Goal: Task Accomplishment & Management: Manage account settings

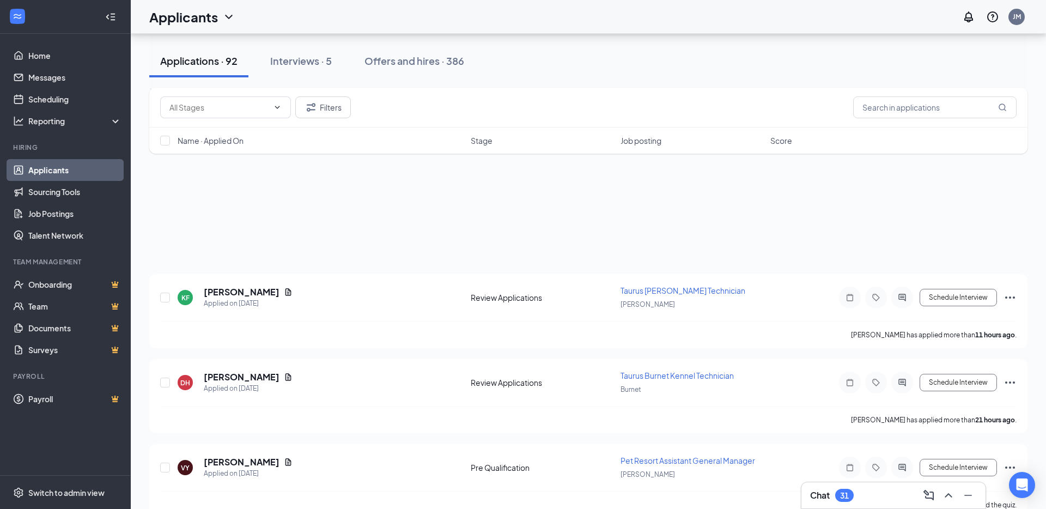
scroll to position [1702, 0]
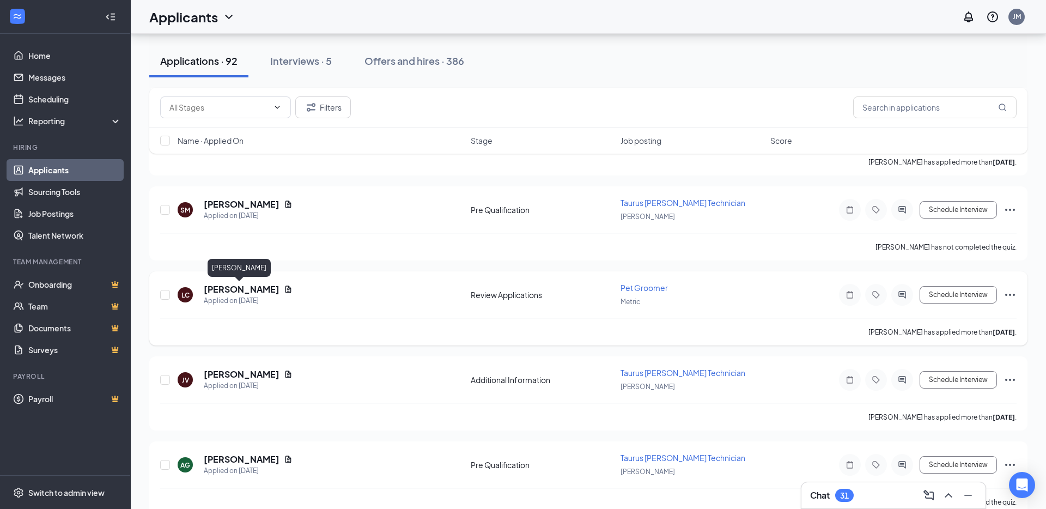
click at [241, 284] on h5 "[PERSON_NAME]" at bounding box center [242, 289] width 76 height 12
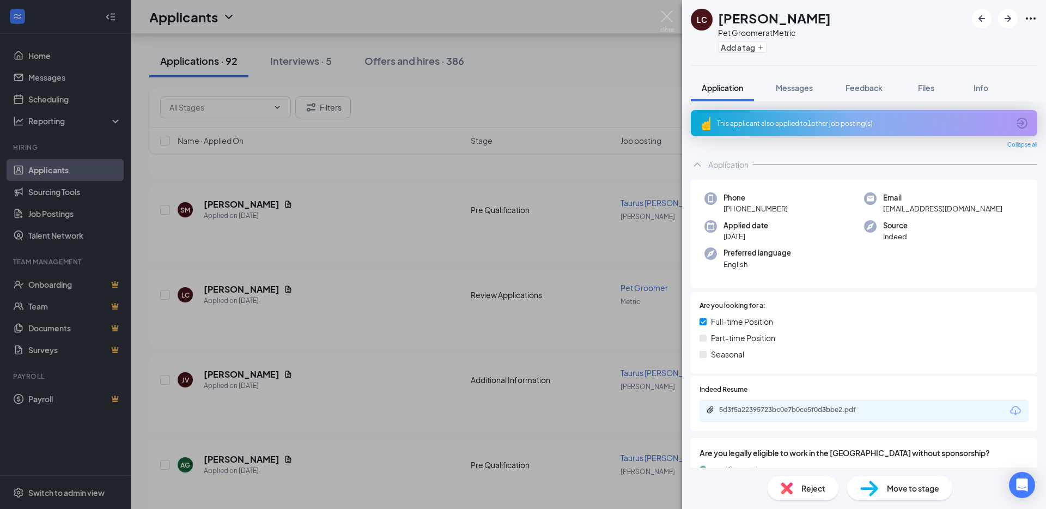
click at [791, 131] on div "This applicant also applied to 1 other job posting(s)" at bounding box center [864, 123] width 346 height 26
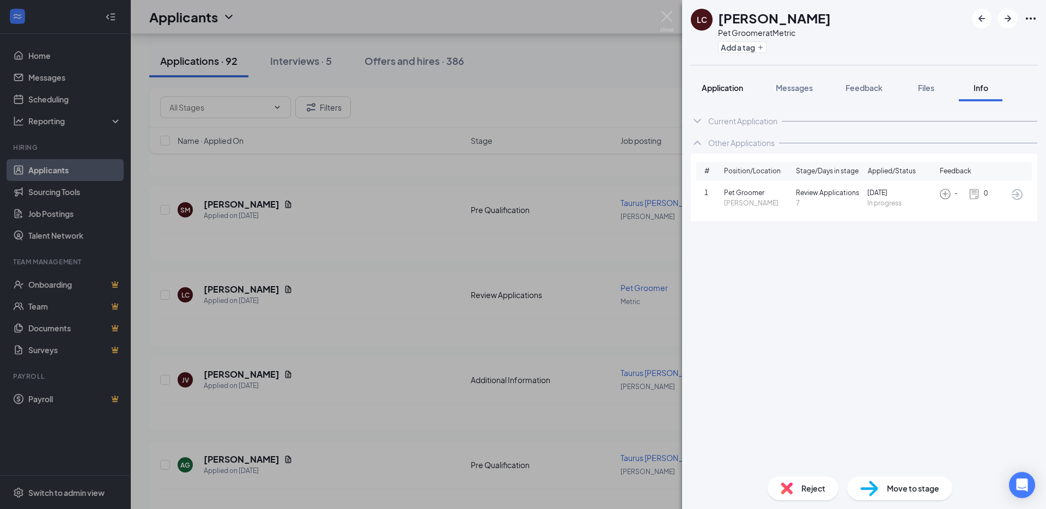
click at [736, 94] on button "Application" at bounding box center [722, 87] width 63 height 27
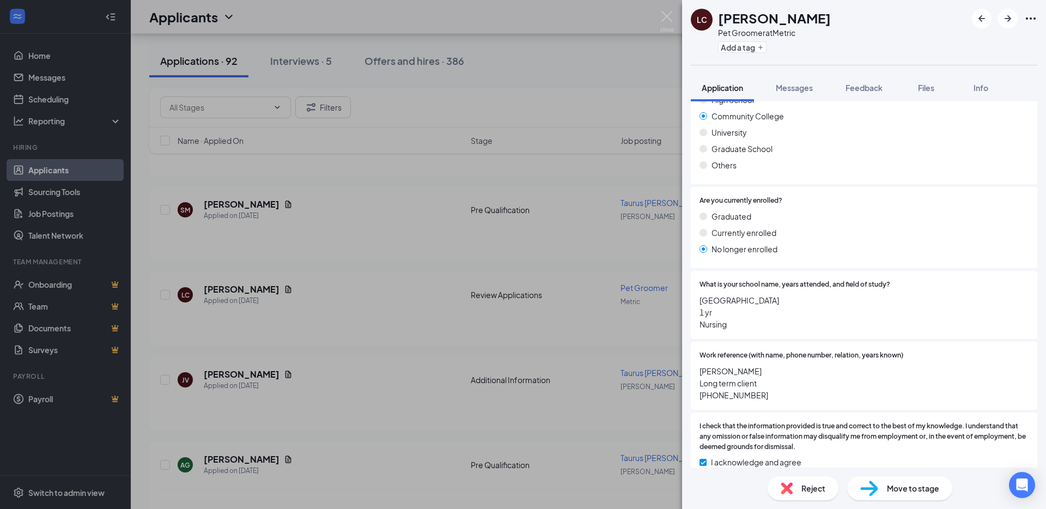
scroll to position [1173, 0]
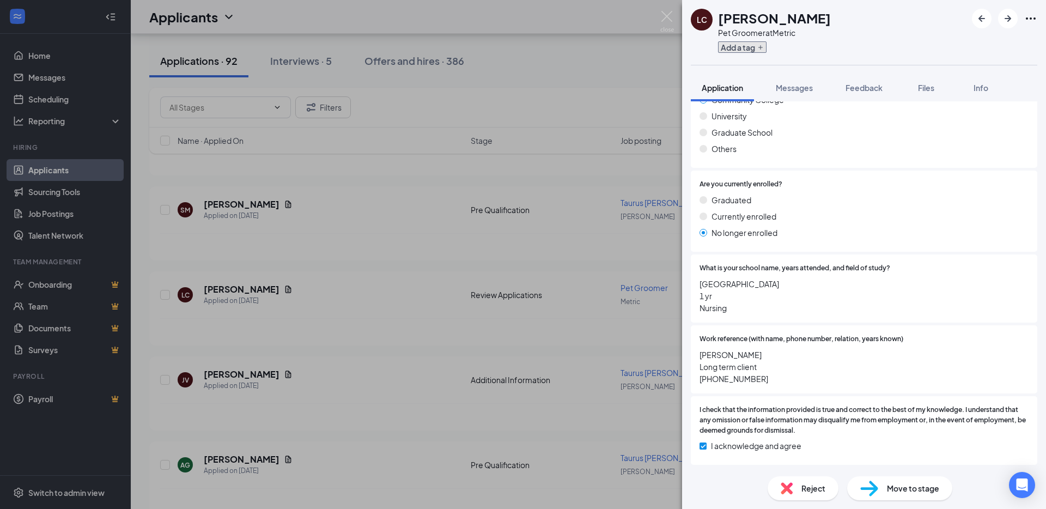
click at [746, 50] on button "Add a tag" at bounding box center [742, 46] width 48 height 11
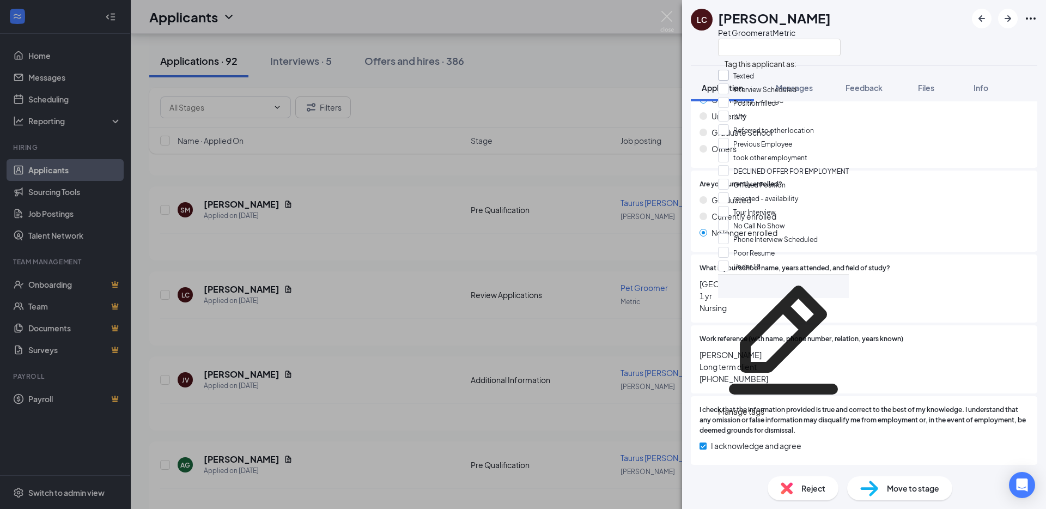
click at [744, 78] on input "Texted" at bounding box center [736, 76] width 36 height 12
checkbox input "true"
click at [665, 18] on img at bounding box center [667, 21] width 14 height 21
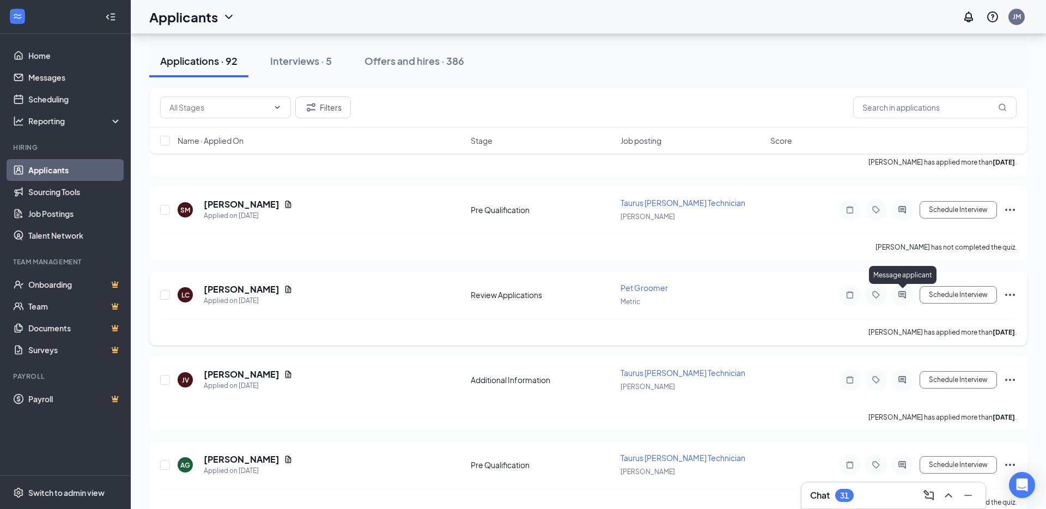
click at [905, 298] on icon "ActiveChat" at bounding box center [901, 294] width 13 height 9
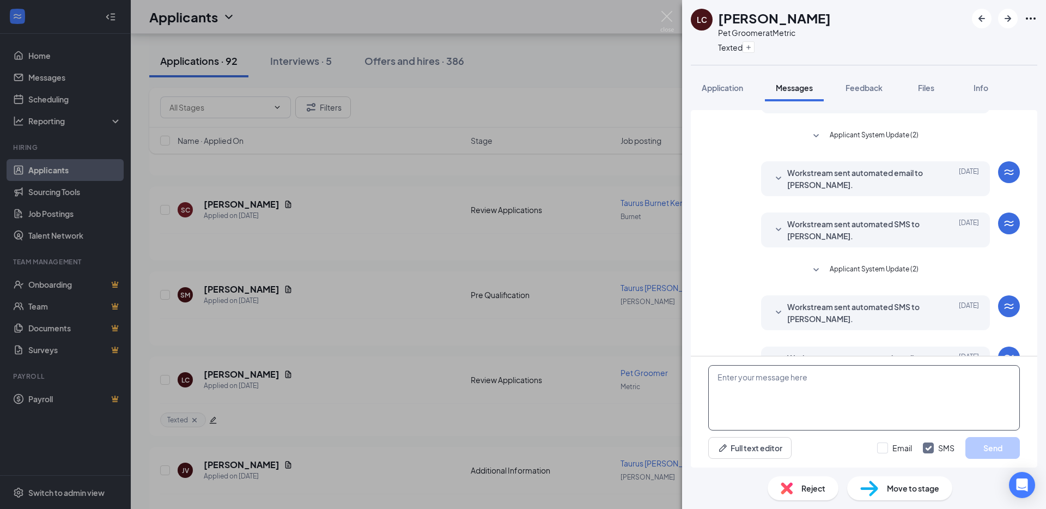
scroll to position [160, 0]
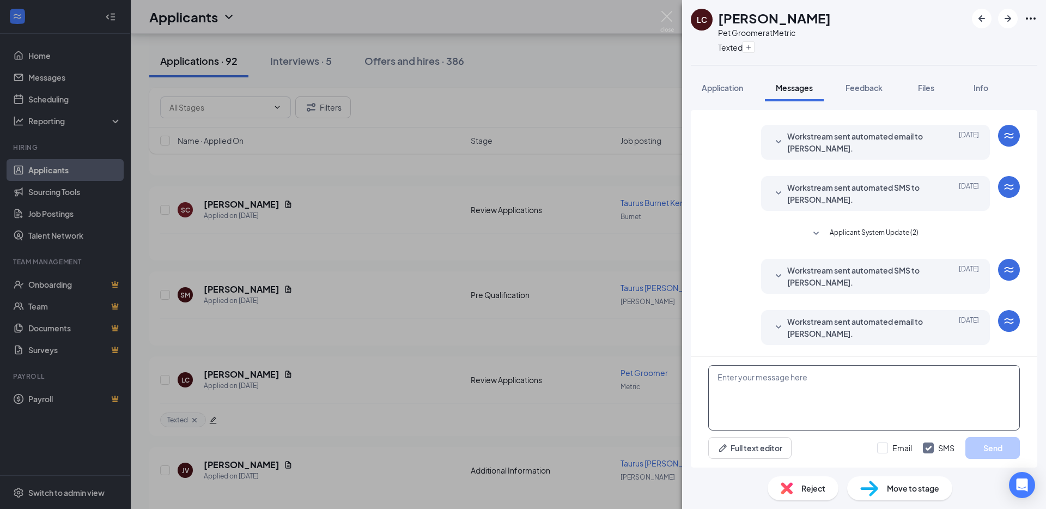
click at [746, 402] on textarea at bounding box center [864, 397] width 312 height 65
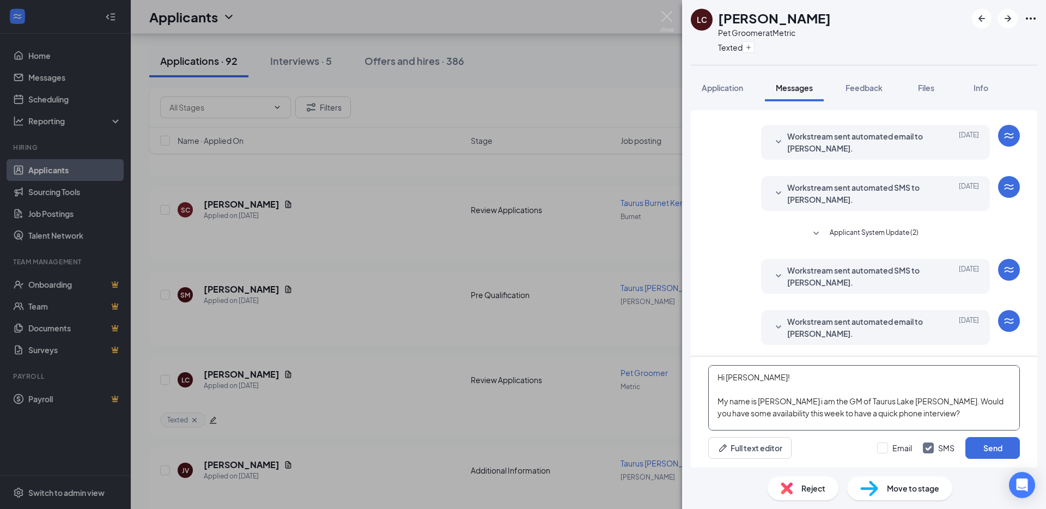
scroll to position [42, 0]
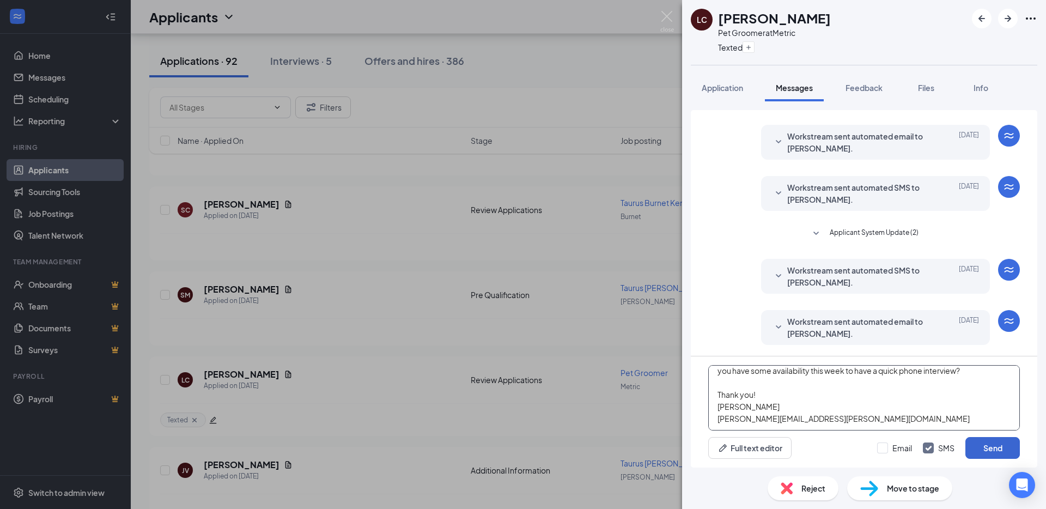
type textarea "Hi [PERSON_NAME]! My name is [PERSON_NAME] i am the GM of Taurus Lake [PERSON_N…"
click at [990, 450] on button "Send" at bounding box center [992, 448] width 54 height 22
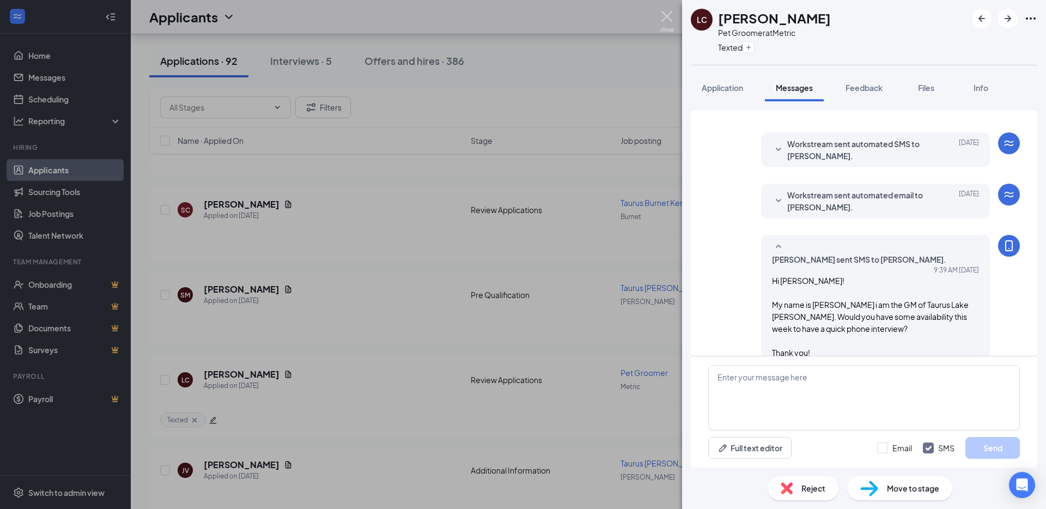
scroll to position [318, 0]
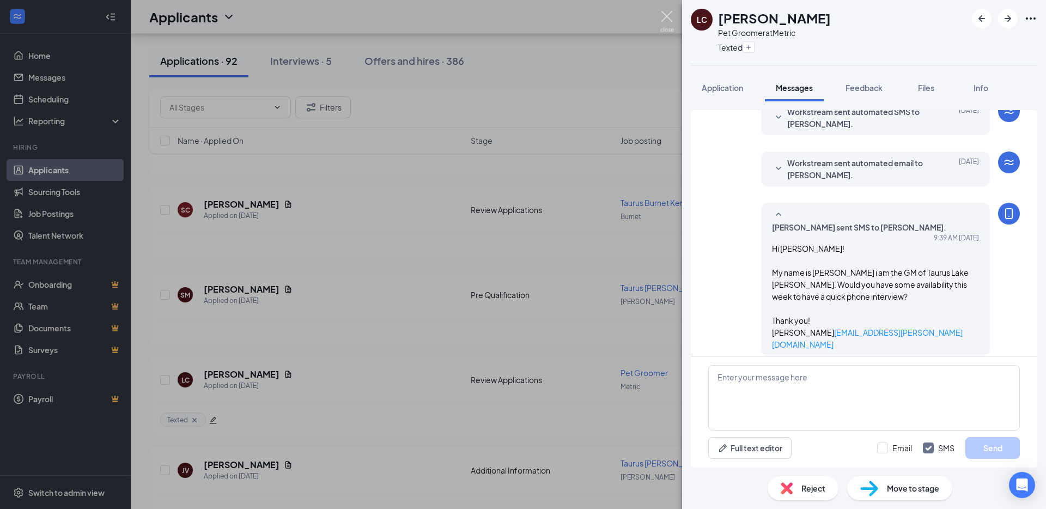
click at [662, 23] on img at bounding box center [667, 21] width 14 height 21
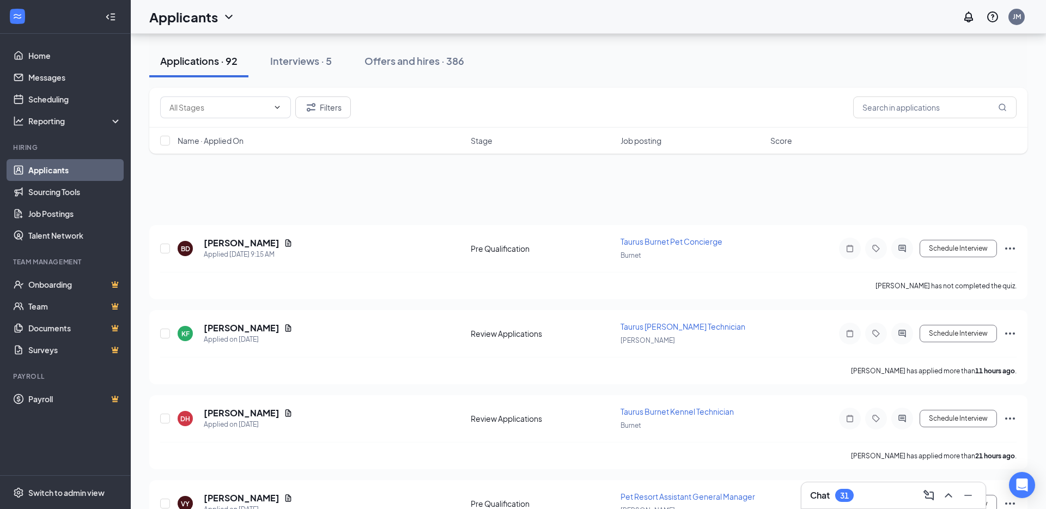
scroll to position [2, 0]
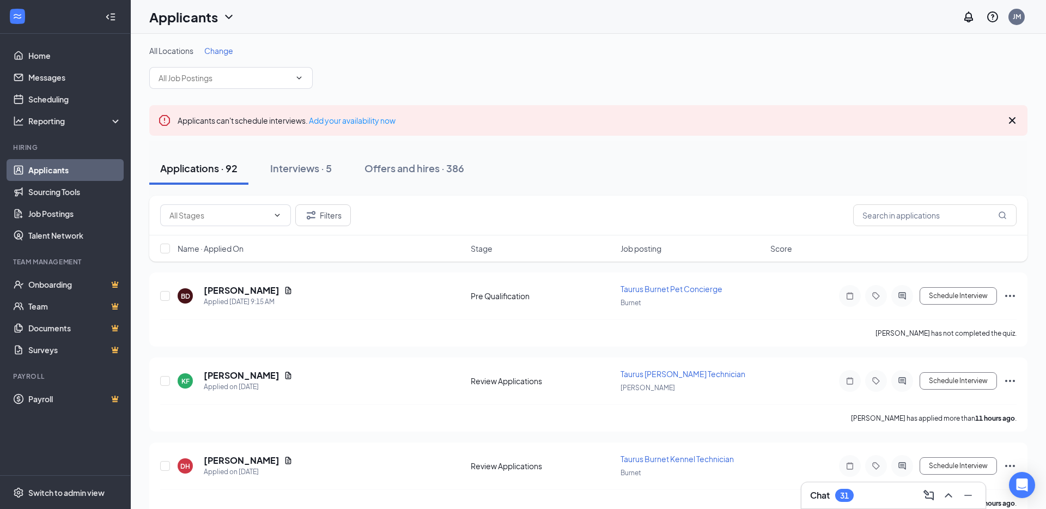
click at [216, 52] on span "Change" at bounding box center [218, 51] width 29 height 10
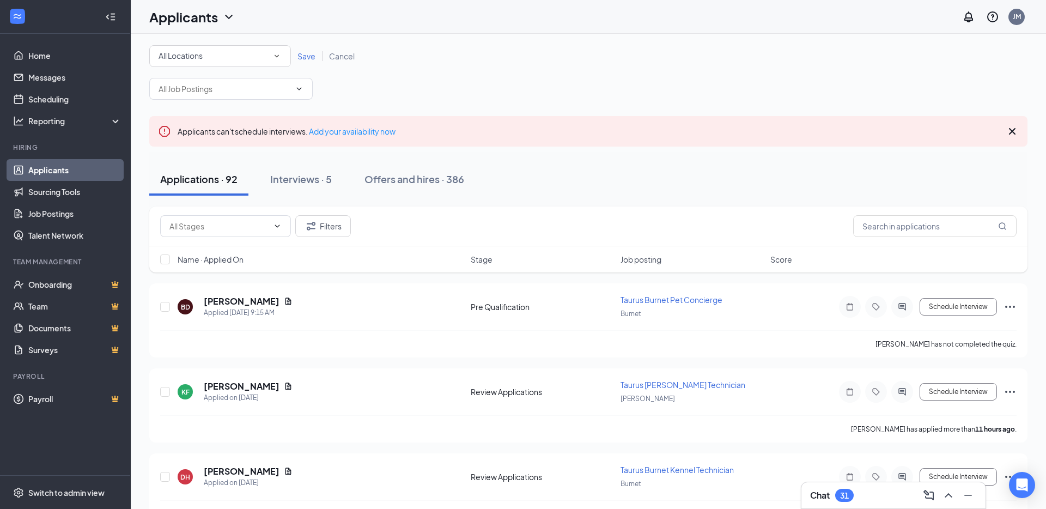
click at [259, 53] on div "All Locations" at bounding box center [219, 56] width 123 height 13
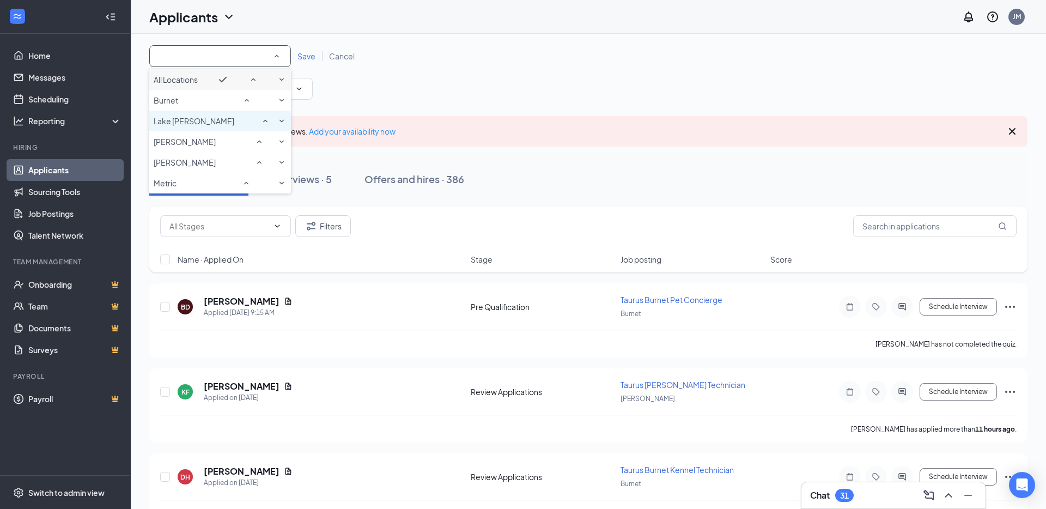
drag, startPoint x: 191, startPoint y: 132, endPoint x: 210, endPoint y: 129, distance: 18.8
click at [191, 126] on span "Lake [PERSON_NAME]" at bounding box center [194, 120] width 81 height 11
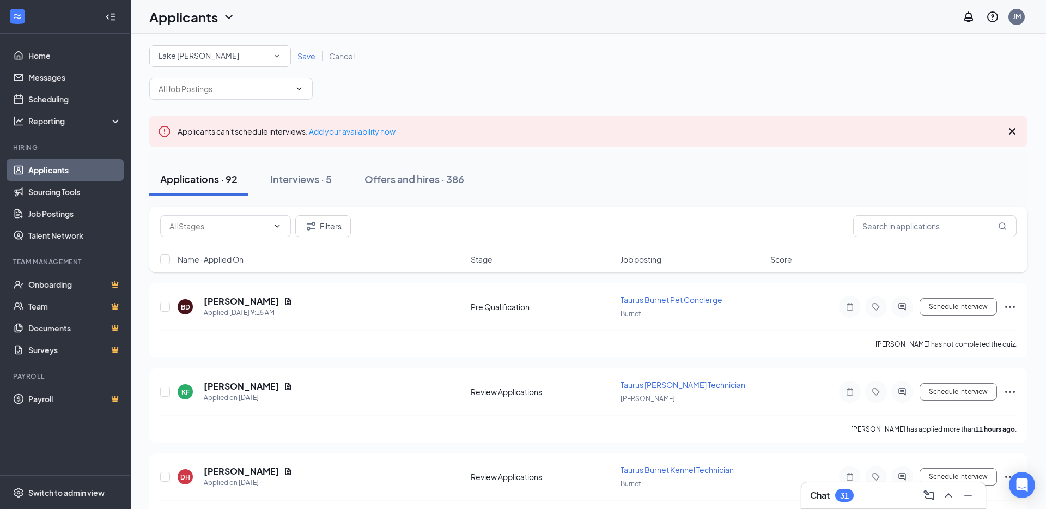
click at [309, 53] on span "Save" at bounding box center [306, 56] width 18 height 10
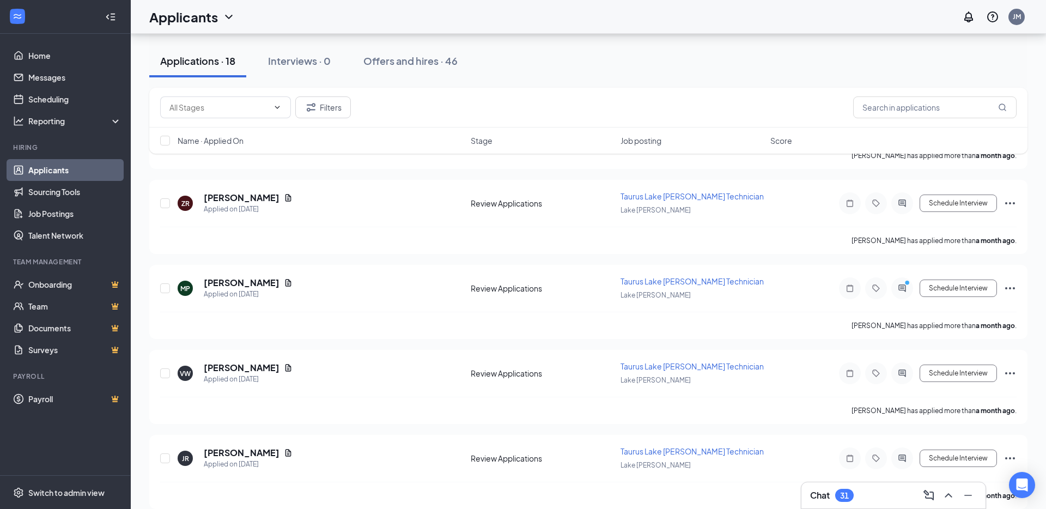
scroll to position [1297, 0]
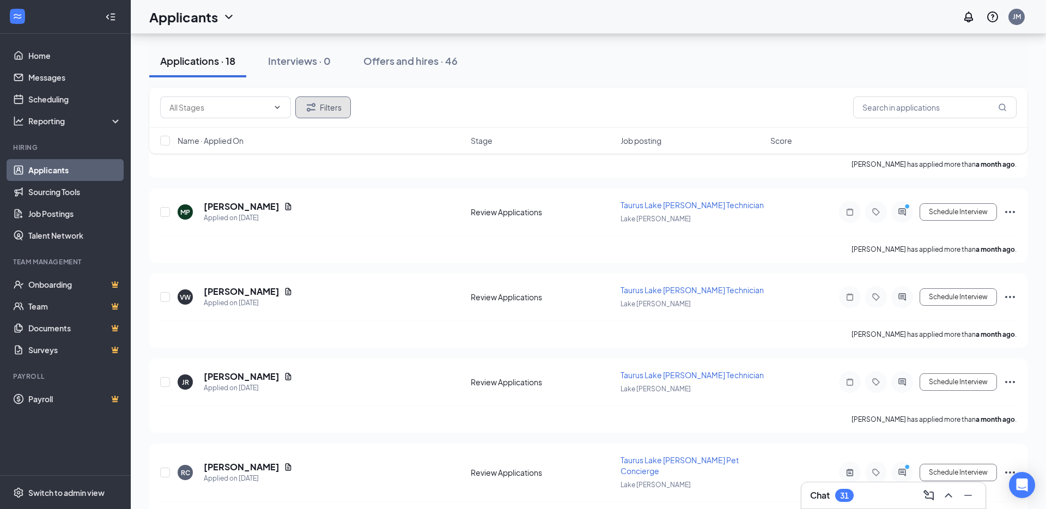
click at [319, 107] on button "Filters" at bounding box center [323, 107] width 56 height 22
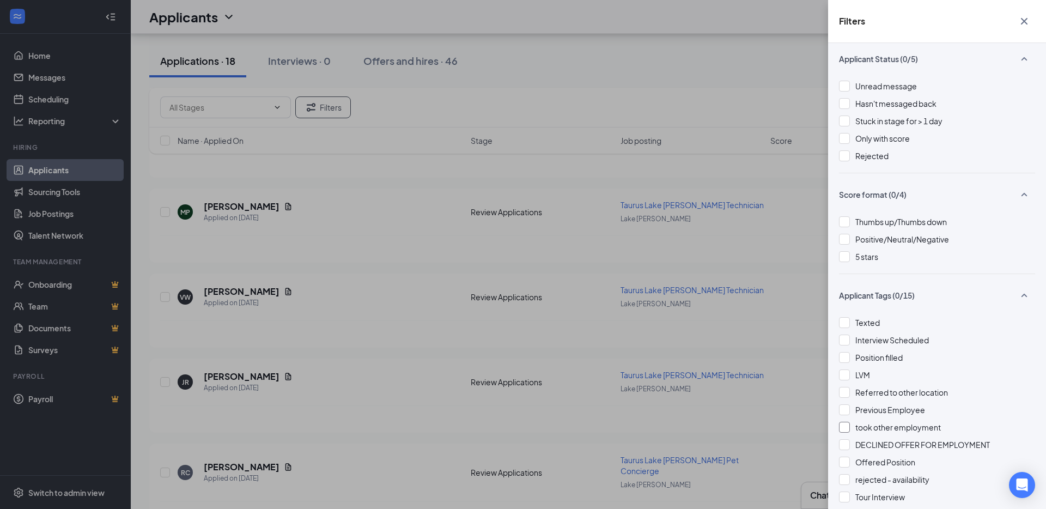
scroll to position [0, 0]
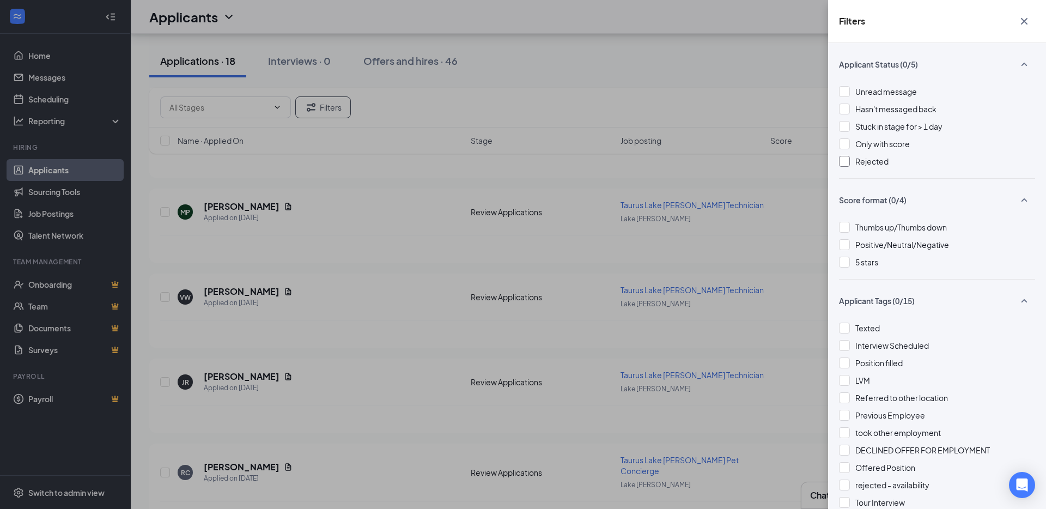
click at [871, 161] on span "Rejected" at bounding box center [871, 161] width 33 height 10
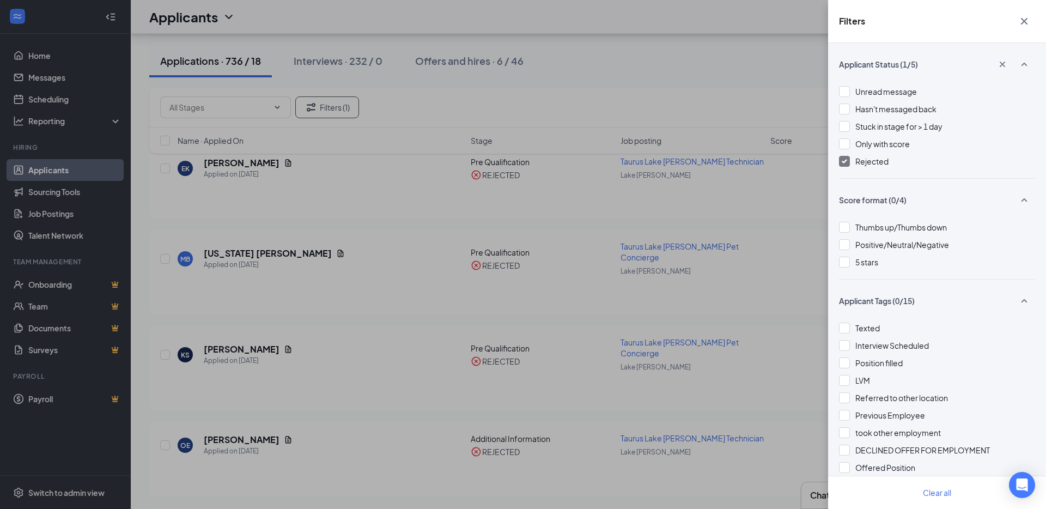
scroll to position [1212, 0]
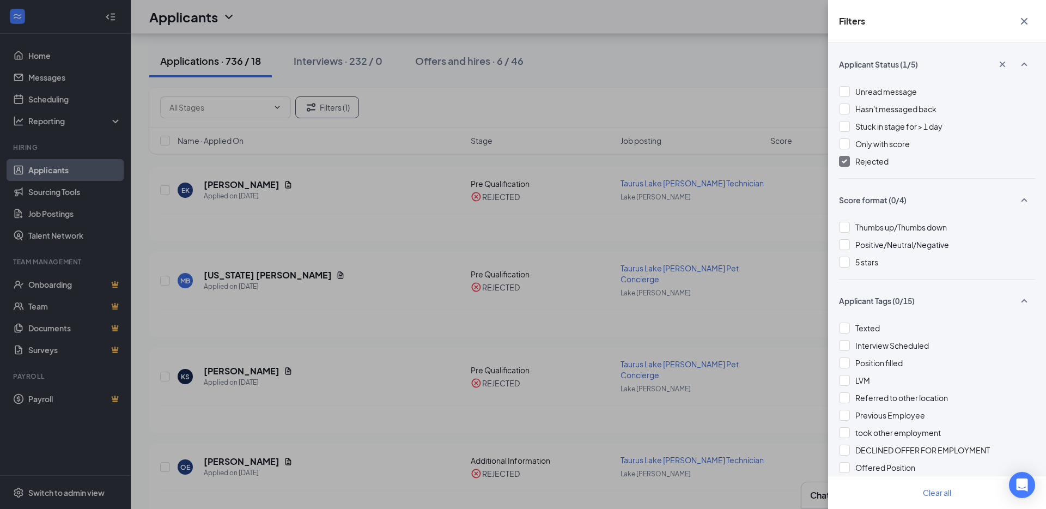
click at [846, 160] on img at bounding box center [843, 161] width 5 height 4
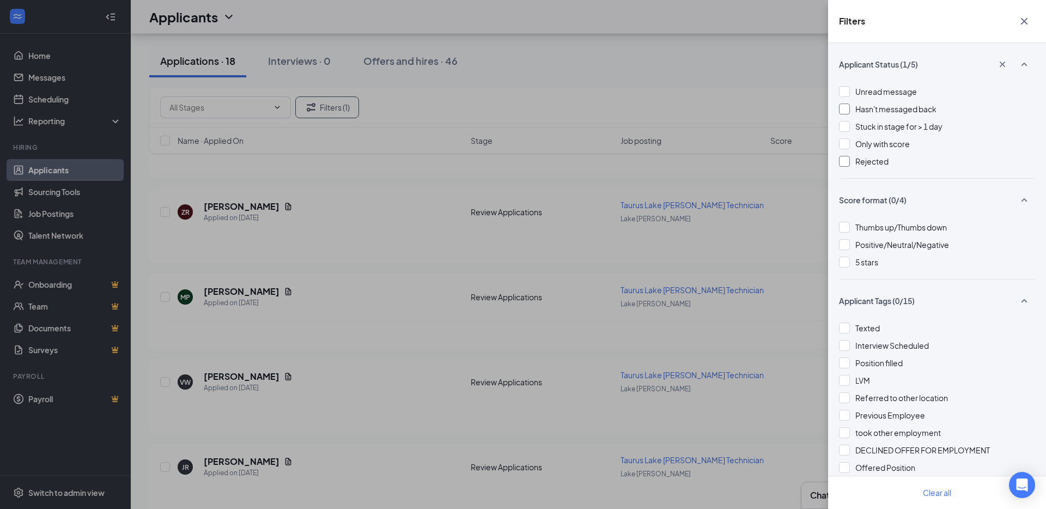
click at [850, 109] on div "Hasn't messaged back" at bounding box center [937, 109] width 196 height 12
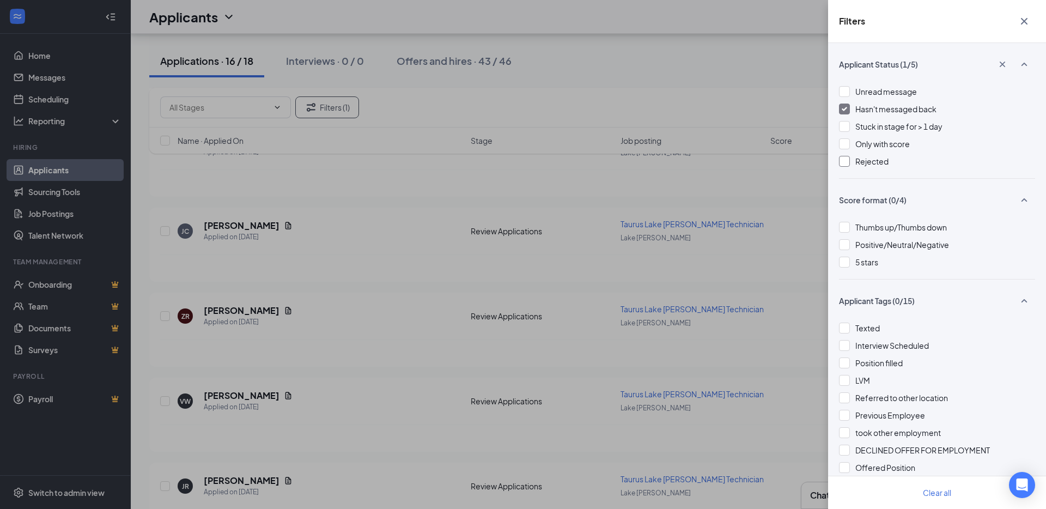
scroll to position [1127, 0]
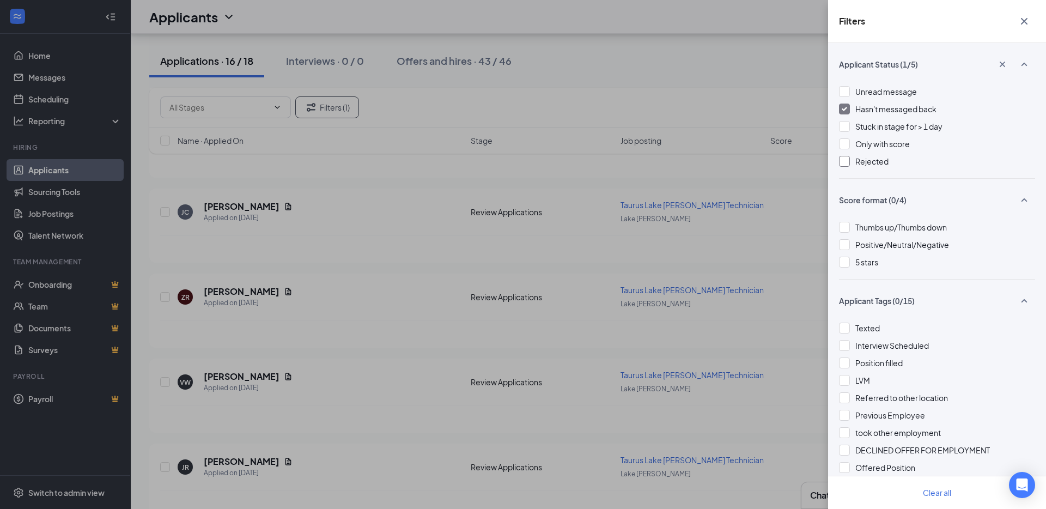
click at [1031, 22] on button "button" at bounding box center [1024, 21] width 22 height 21
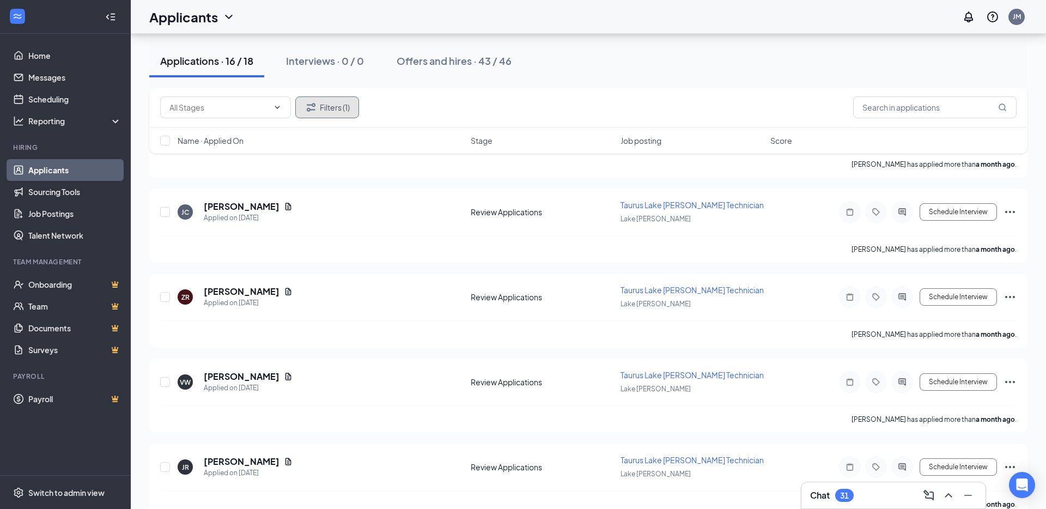
click at [326, 113] on button "Filters (1)" at bounding box center [327, 107] width 64 height 22
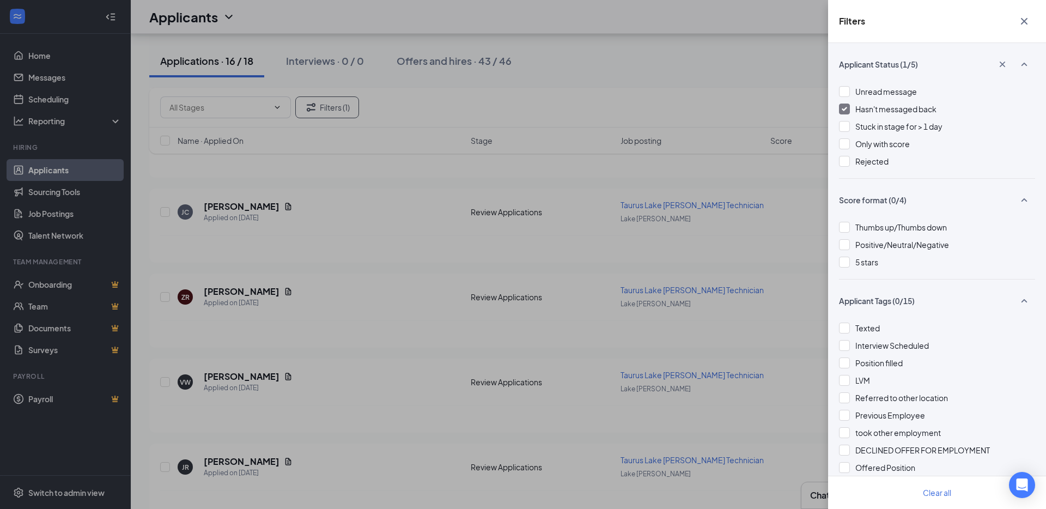
click at [848, 111] on div at bounding box center [844, 108] width 11 height 11
click at [1024, 26] on icon "Cross" at bounding box center [1023, 21] width 13 height 13
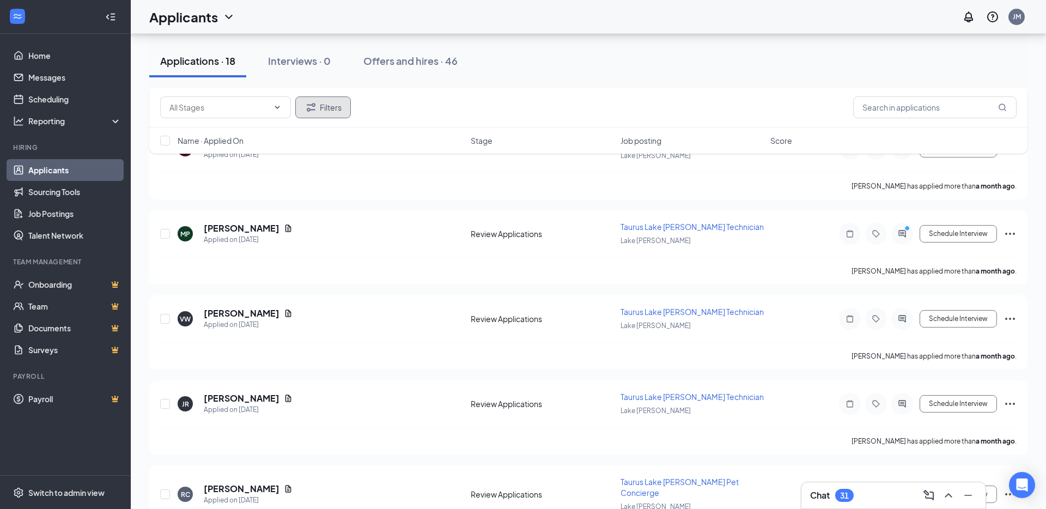
scroll to position [1297, 0]
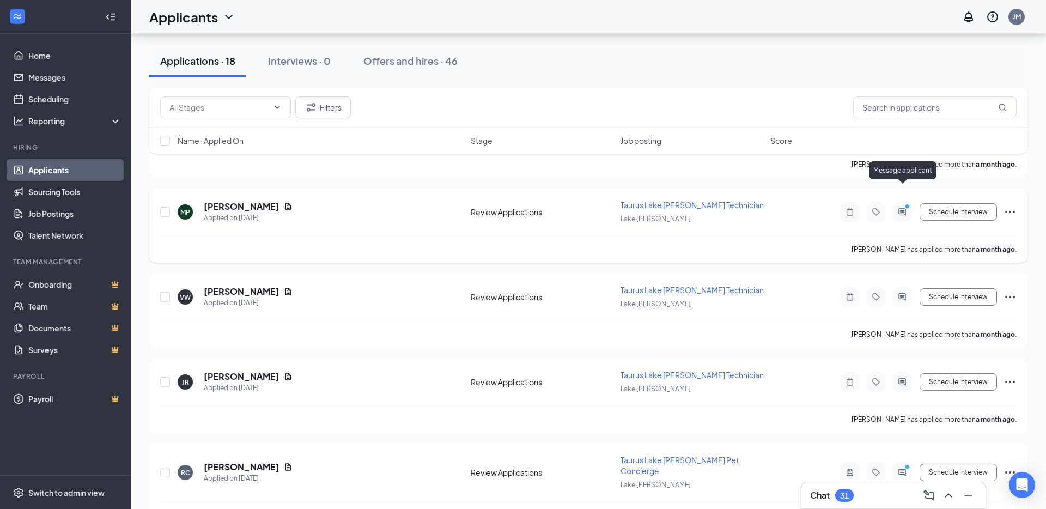
click at [907, 207] on icon "ActiveChat" at bounding box center [901, 211] width 13 height 9
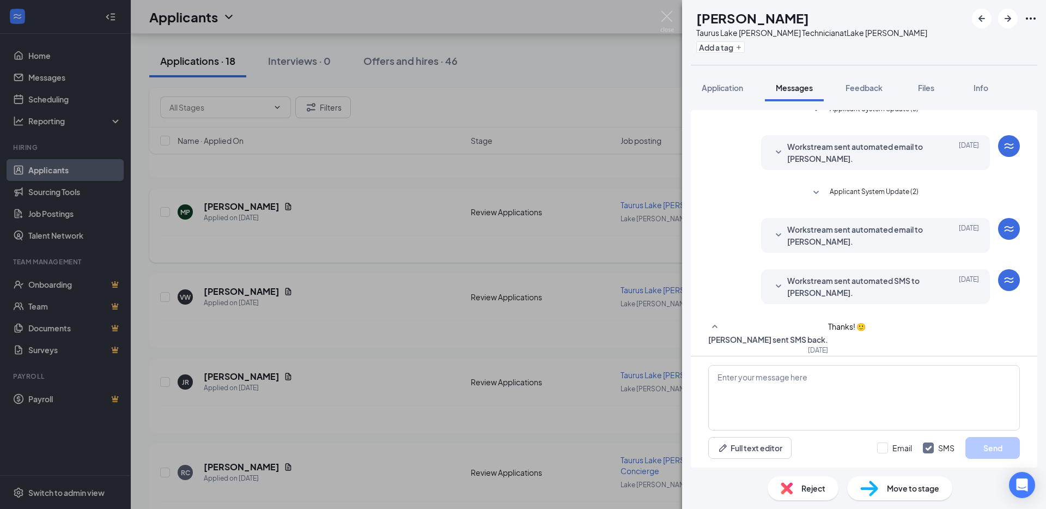
scroll to position [116, 0]
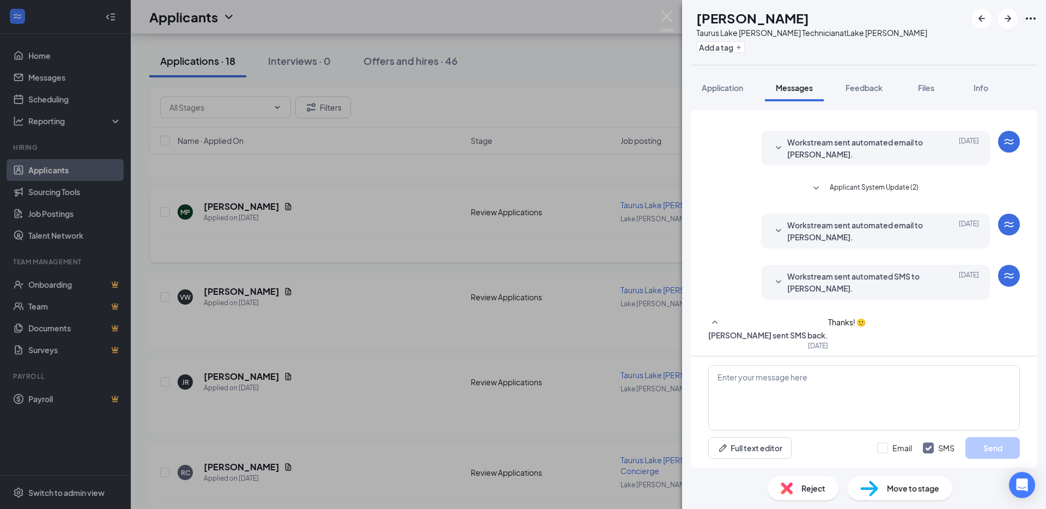
click at [659, 16] on div "MP [PERSON_NAME] Taurus Lake [PERSON_NAME] Technician at [GEOGRAPHIC_DATA][PERS…" at bounding box center [523, 254] width 1046 height 509
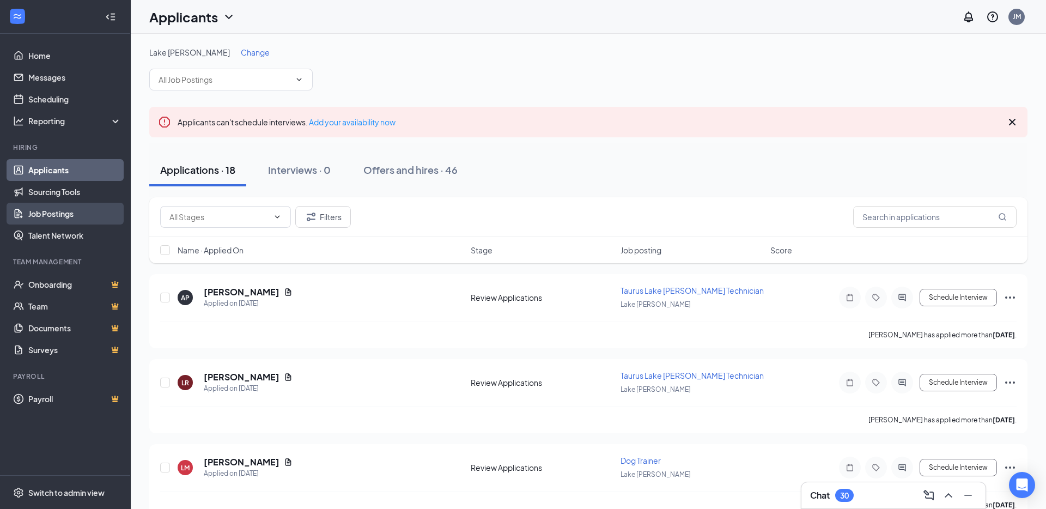
scroll to position [2, 0]
click at [288, 217] on span at bounding box center [225, 215] width 131 height 22
click at [281, 217] on icon "ChevronDown" at bounding box center [277, 215] width 9 height 9
click at [279, 215] on icon "ChevronDown" at bounding box center [277, 215] width 9 height 9
click at [216, 207] on span at bounding box center [225, 215] width 131 height 22
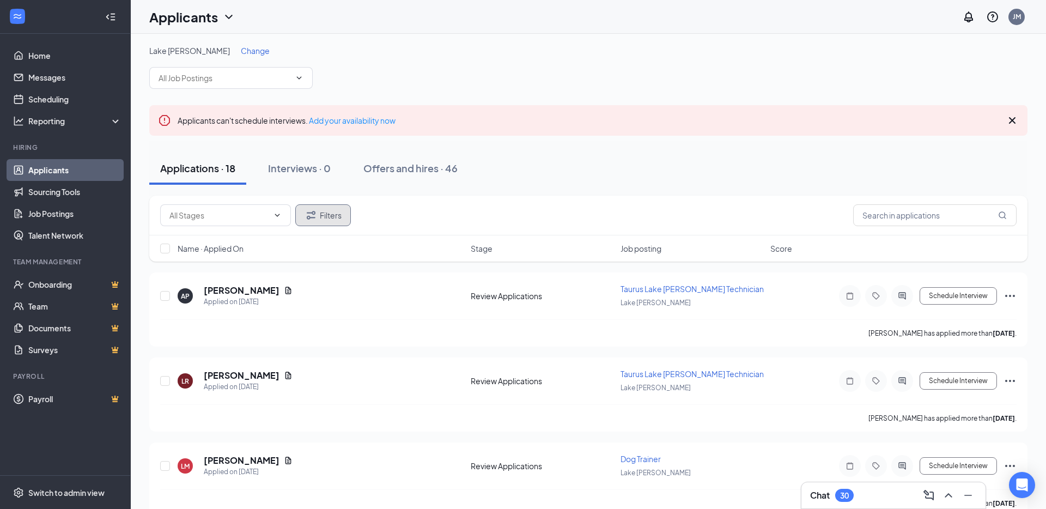
click at [337, 213] on button "Filters" at bounding box center [323, 215] width 56 height 22
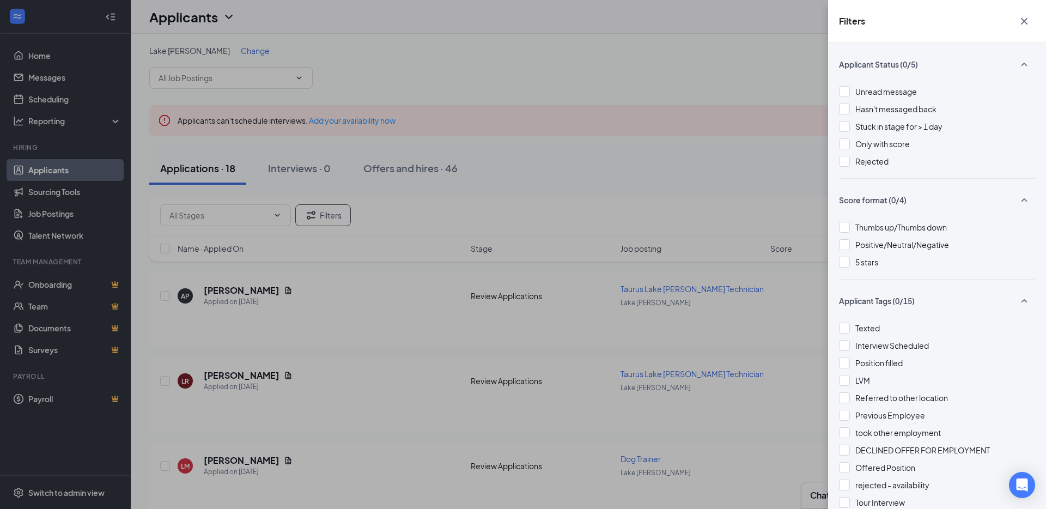
click at [1028, 22] on icon "Cross" at bounding box center [1023, 21] width 13 height 13
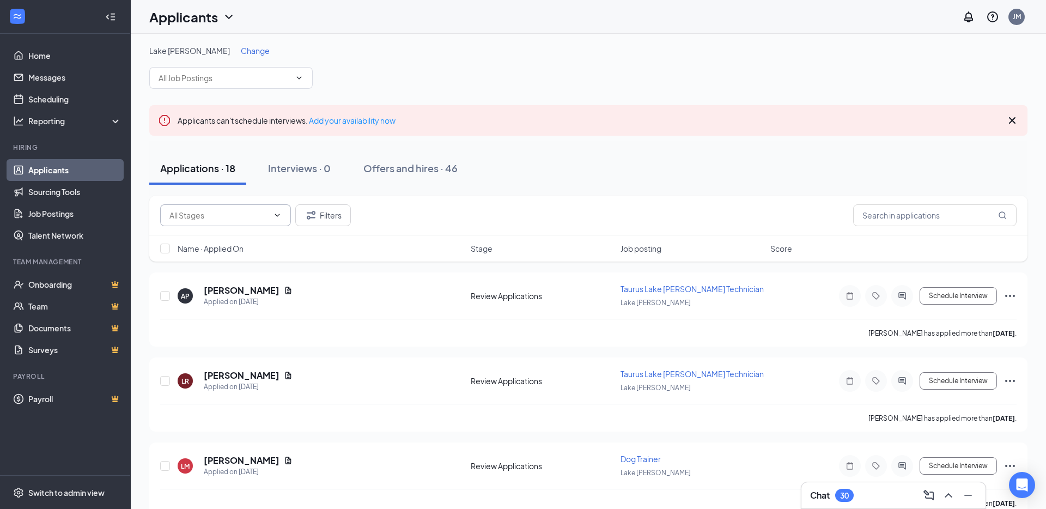
click at [288, 213] on span at bounding box center [225, 215] width 131 height 22
click at [279, 216] on icon "ChevronDown" at bounding box center [277, 215] width 9 height 9
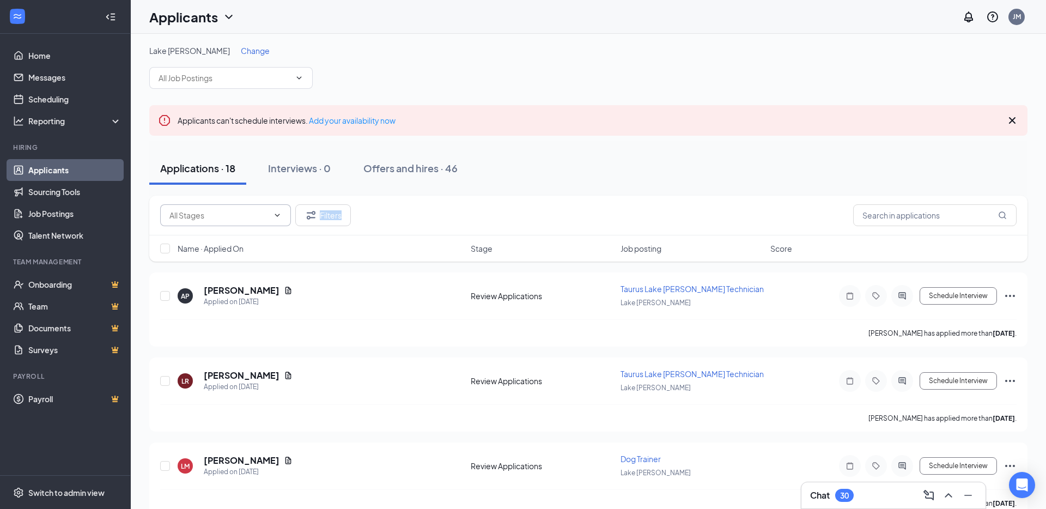
click at [279, 216] on icon "ChevronDown" at bounding box center [277, 215] width 9 height 9
click at [278, 216] on icon "ChevronDown" at bounding box center [277, 215] width 9 height 9
click at [295, 78] on icon "ChevronDown" at bounding box center [299, 78] width 9 height 9
click at [656, 82] on div "Lake [PERSON_NAME] Change" at bounding box center [588, 67] width 878 height 44
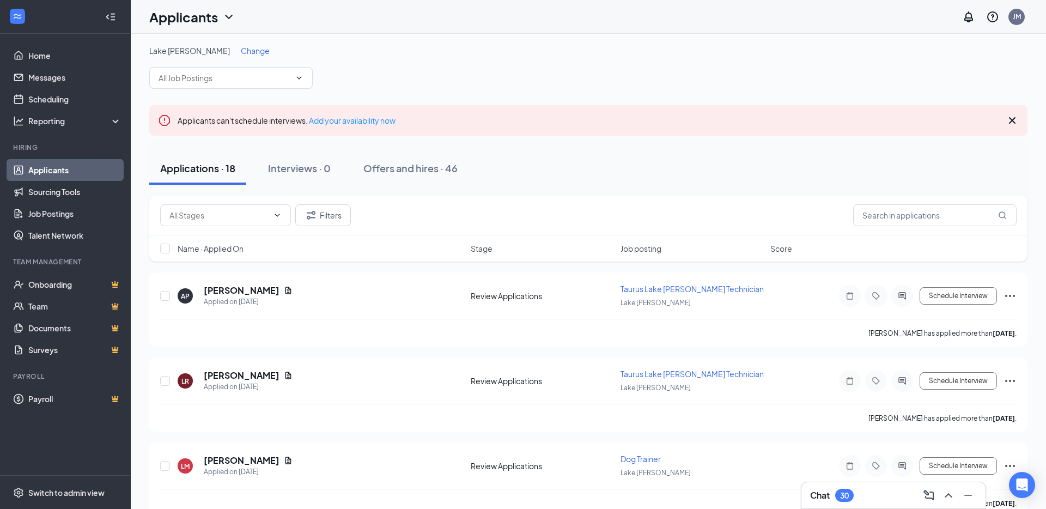
click at [887, 493] on div "Chat 30" at bounding box center [893, 494] width 167 height 17
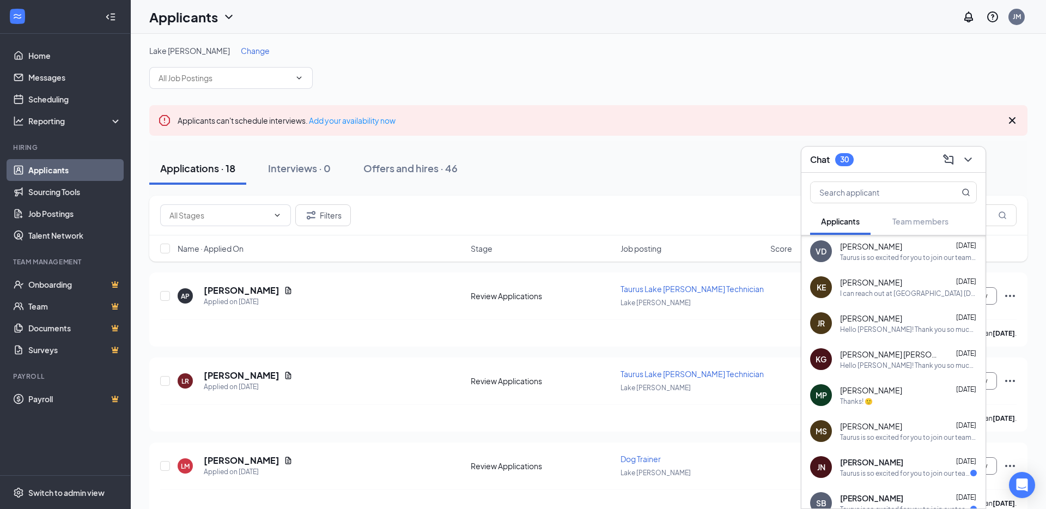
scroll to position [399, 0]
click at [867, 190] on input "text" at bounding box center [874, 192] width 129 height 21
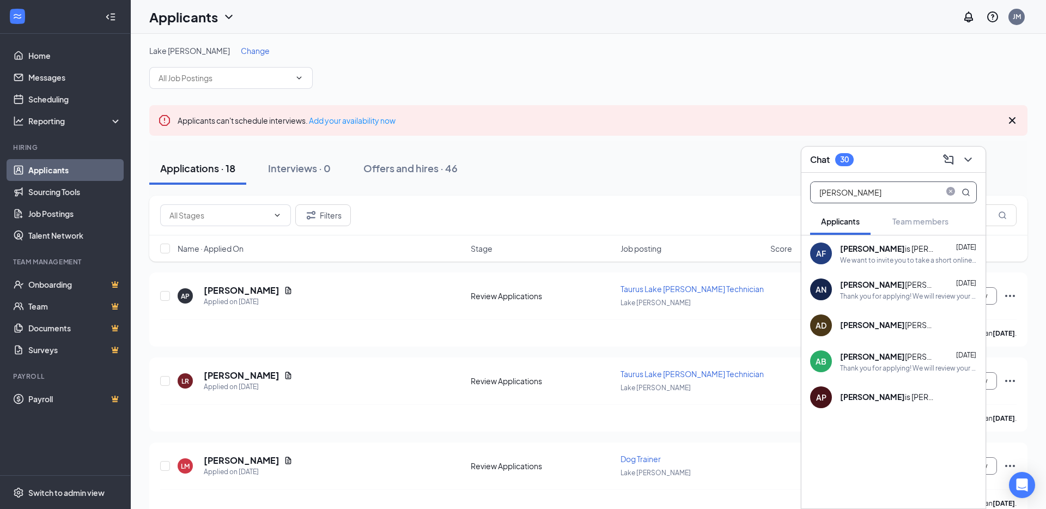
scroll to position [0, 0]
type input "[PERSON_NAME]"
click at [928, 411] on div "AP [PERSON_NAME] is [PERSON_NAME]" at bounding box center [893, 397] width 184 height 36
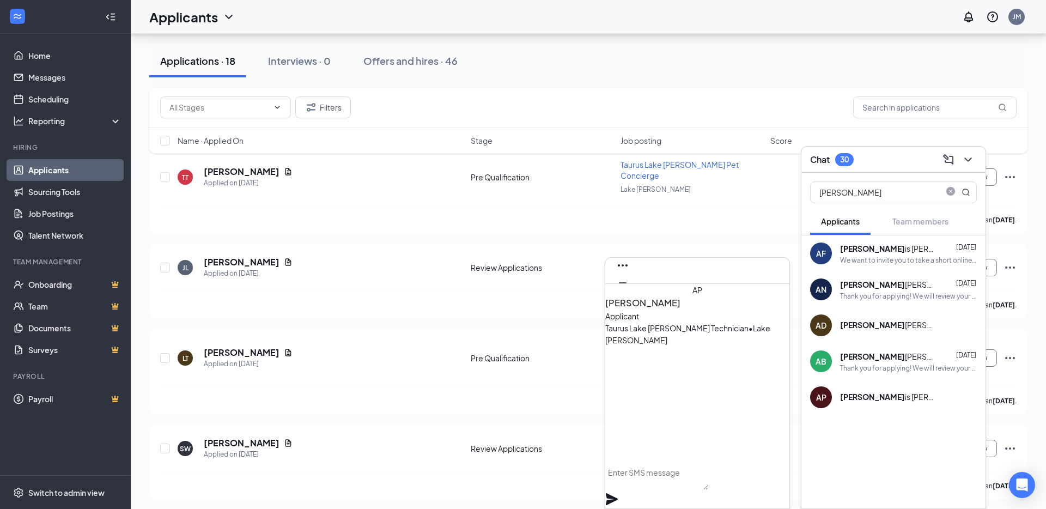
scroll to position [480, 0]
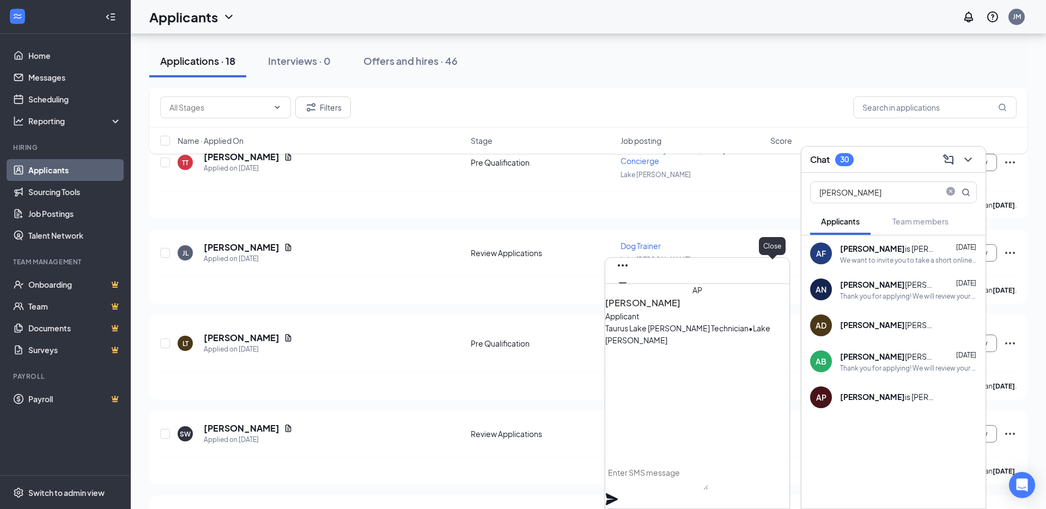
click at [629, 294] on icon "Cross" at bounding box center [622, 300] width 13 height 13
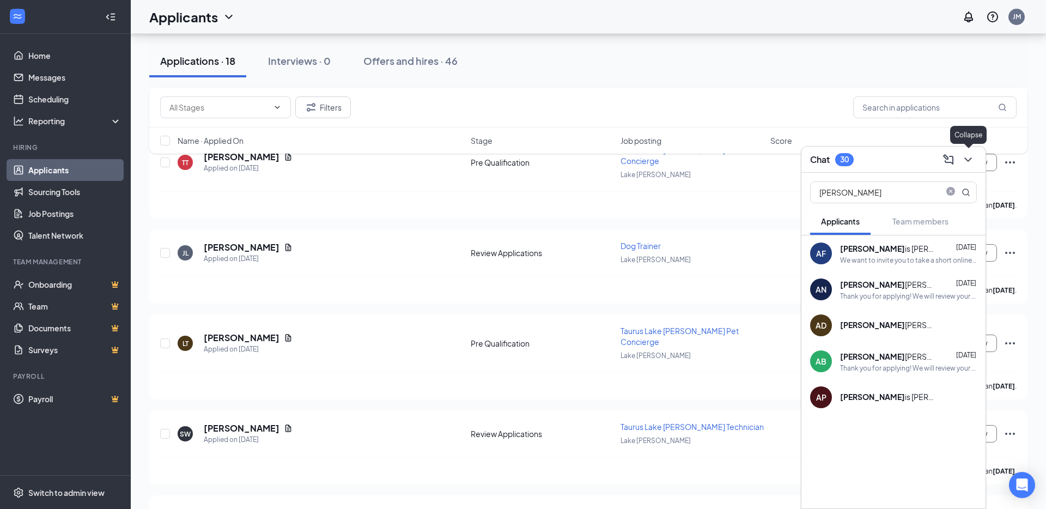
click at [964, 161] on icon "ChevronDown" at bounding box center [967, 159] width 13 height 13
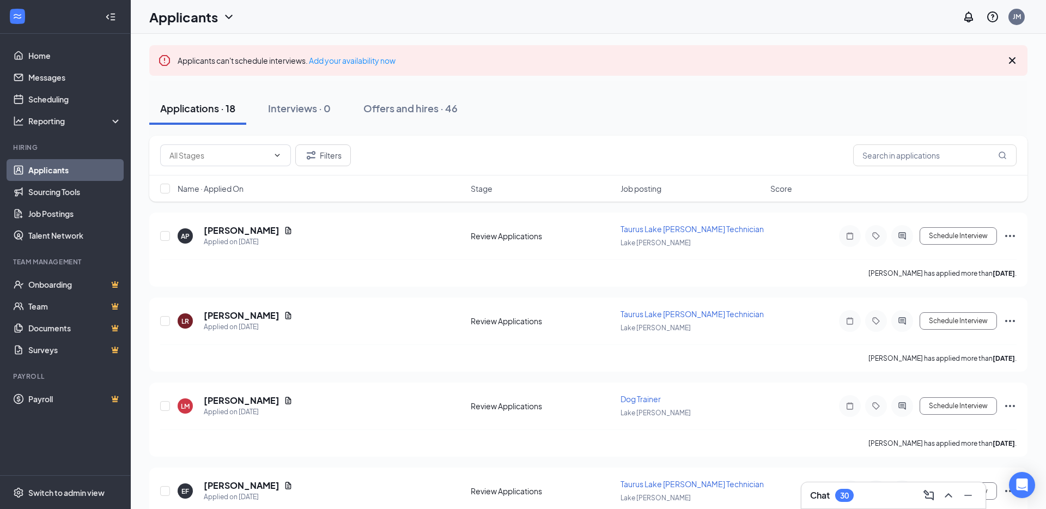
scroll to position [0, 0]
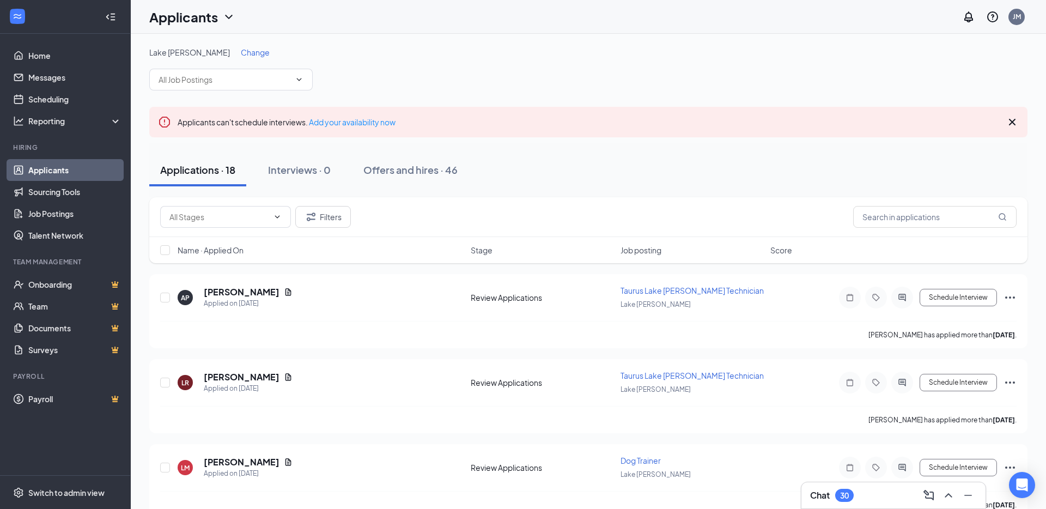
click at [54, 167] on link "Applicants" at bounding box center [74, 170] width 93 height 22
click at [953, 212] on input "text" at bounding box center [934, 217] width 163 height 22
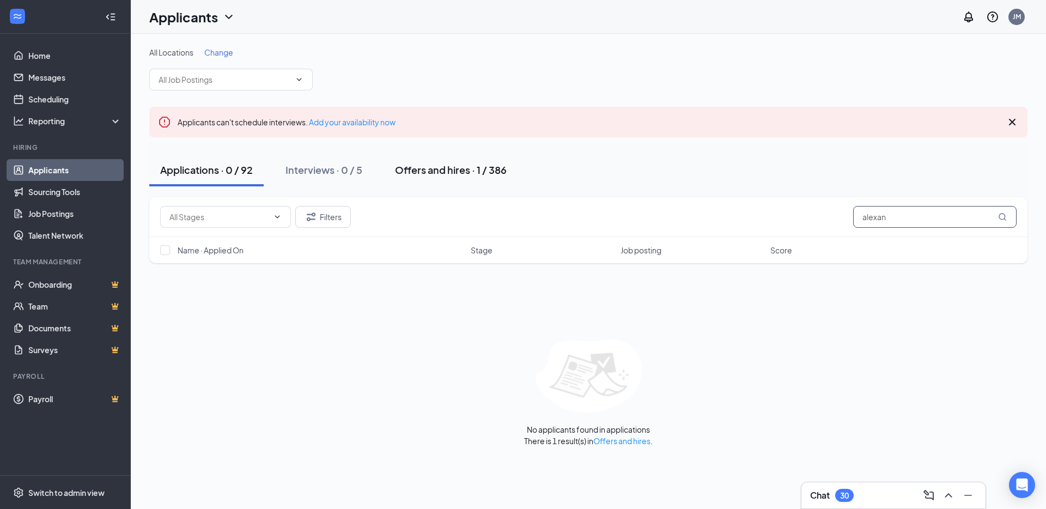
type input "alexan"
click at [445, 171] on div "Offers and hires · 1 / 386" at bounding box center [451, 170] width 112 height 14
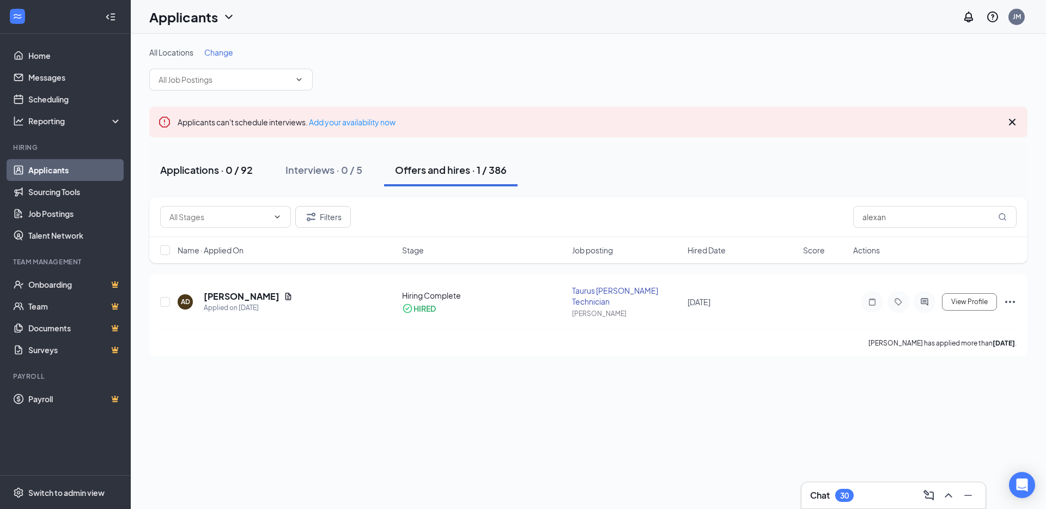
click at [182, 169] on div "Applications · 0 / 92" at bounding box center [206, 170] width 93 height 14
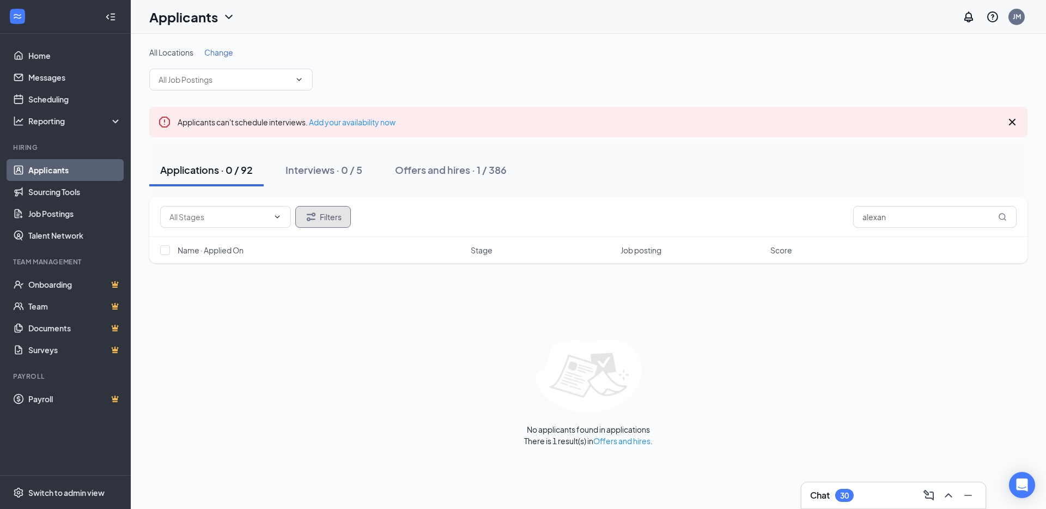
click at [319, 215] on button "Filters" at bounding box center [323, 217] width 56 height 22
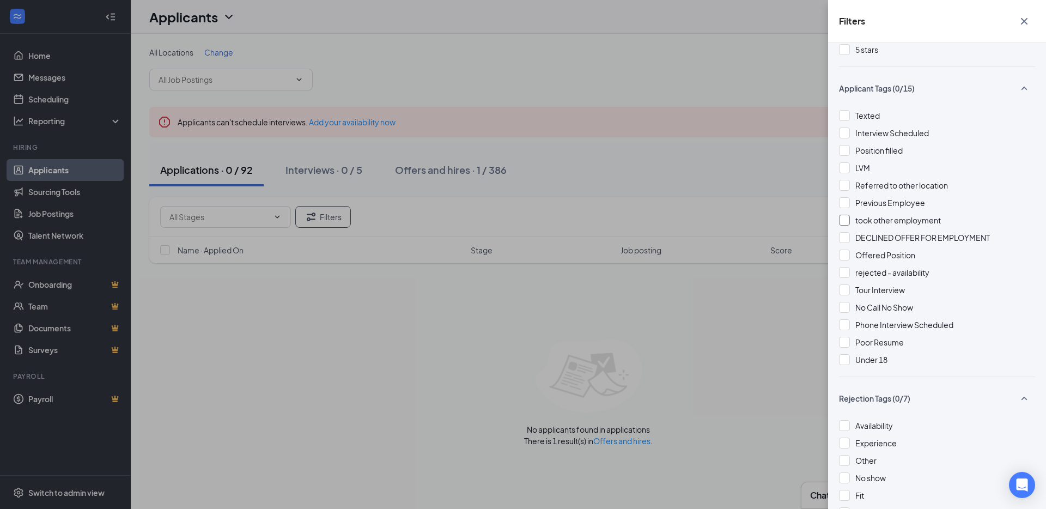
scroll to position [214, 0]
click at [844, 116] on div at bounding box center [844, 113] width 11 height 11
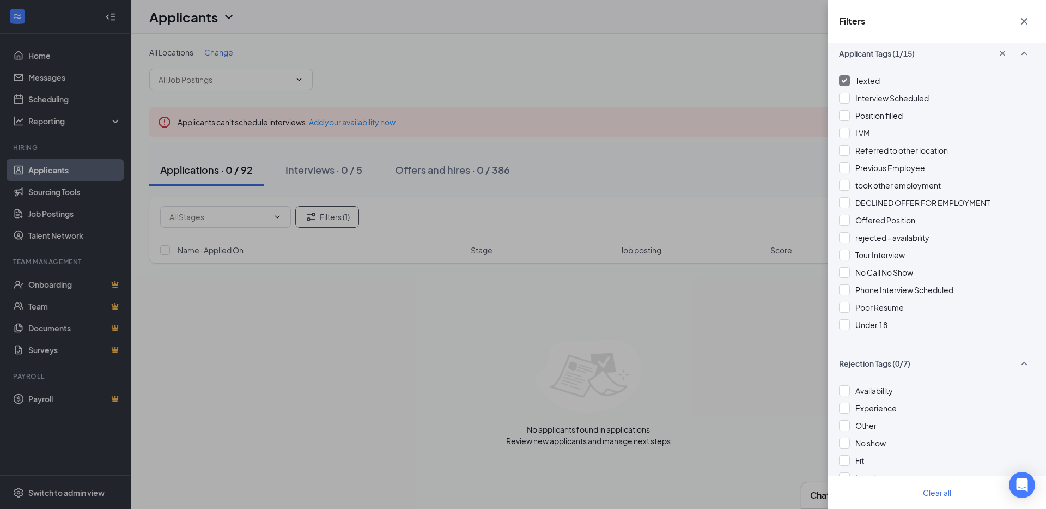
click at [845, 82] on img at bounding box center [843, 80] width 5 height 4
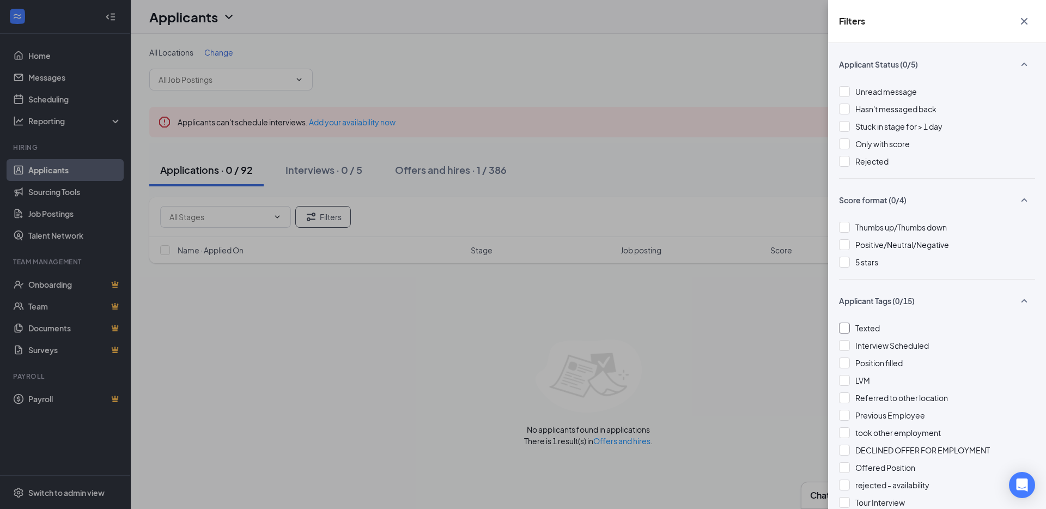
click at [1029, 17] on icon "Cross" at bounding box center [1023, 21] width 13 height 13
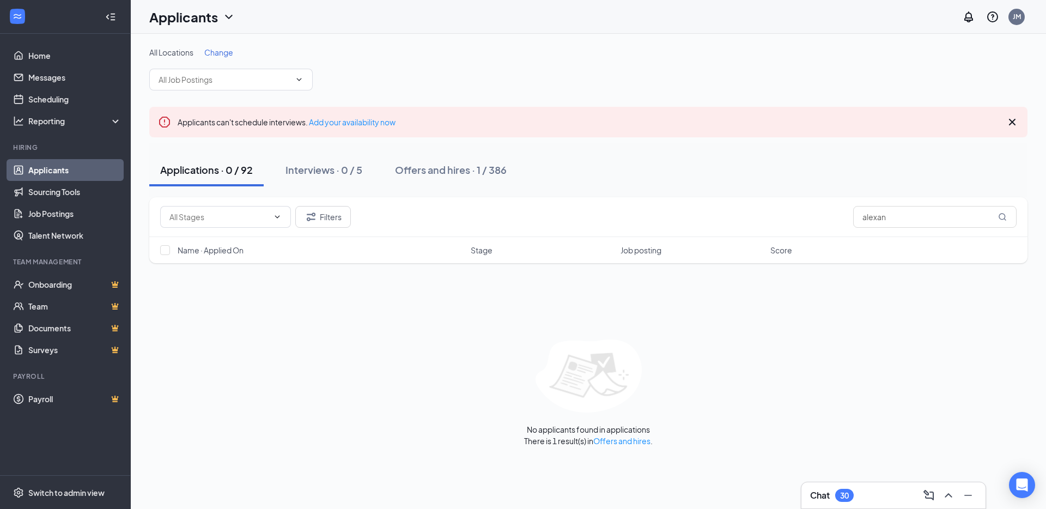
click at [232, 19] on icon "ChevronDown" at bounding box center [228, 16] width 13 height 13
click at [207, 63] on link "Archived applicants" at bounding box center [192, 57] width 73 height 11
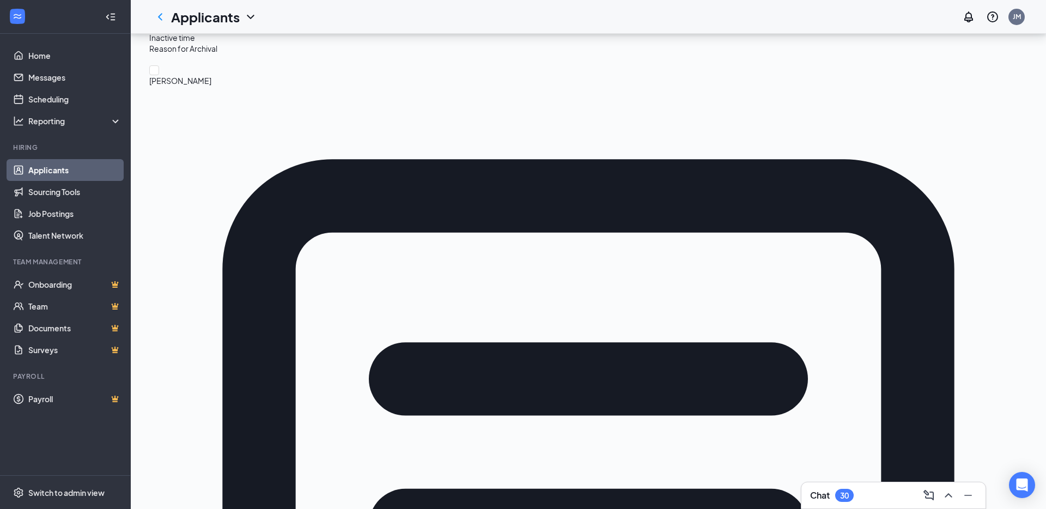
scroll to position [181, 0]
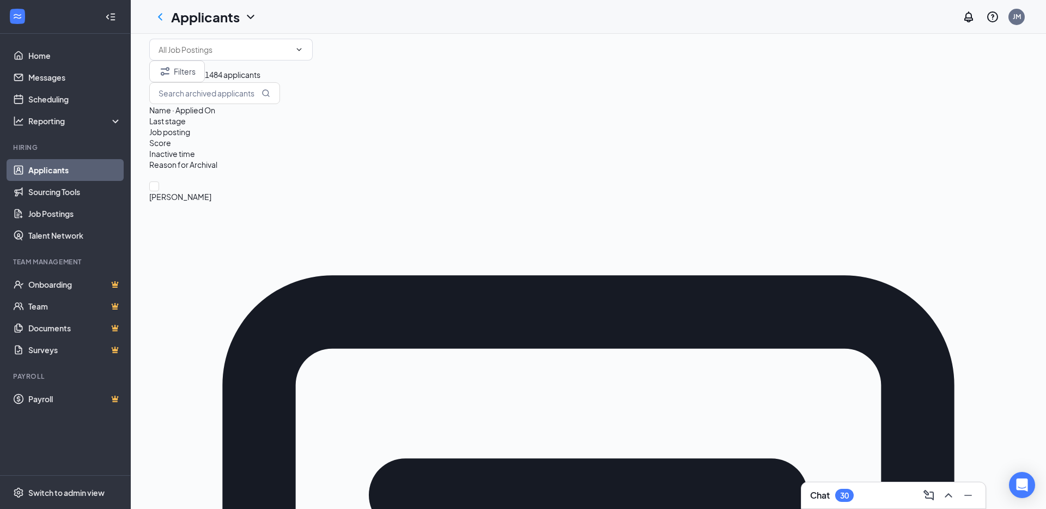
scroll to position [0, 0]
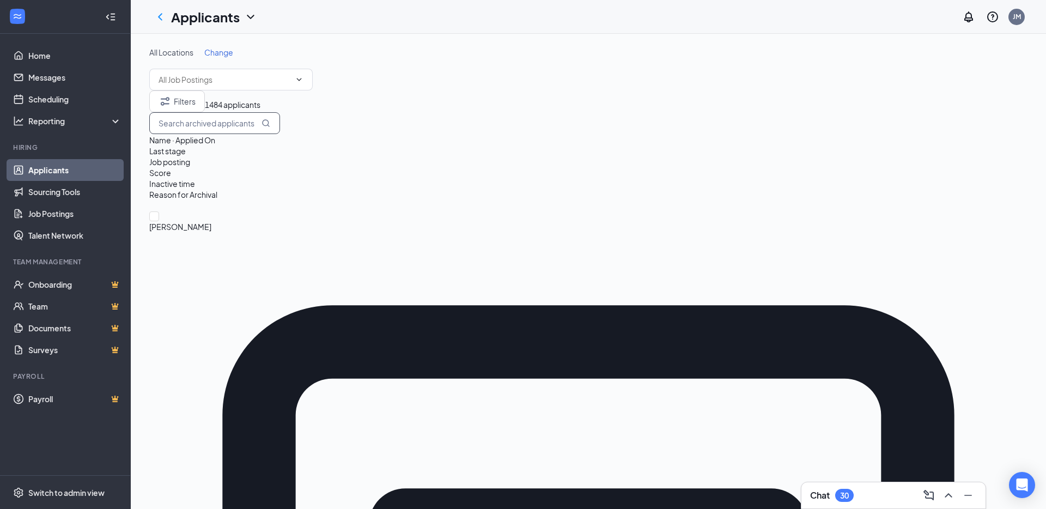
click at [280, 128] on input "text" at bounding box center [214, 123] width 131 height 22
click at [246, 17] on icon "ChevronDown" at bounding box center [250, 16] width 13 height 13
click at [406, 67] on div "All Locations Change" at bounding box center [588, 69] width 878 height 44
click at [192, 112] on button "Filters" at bounding box center [177, 101] width 56 height 22
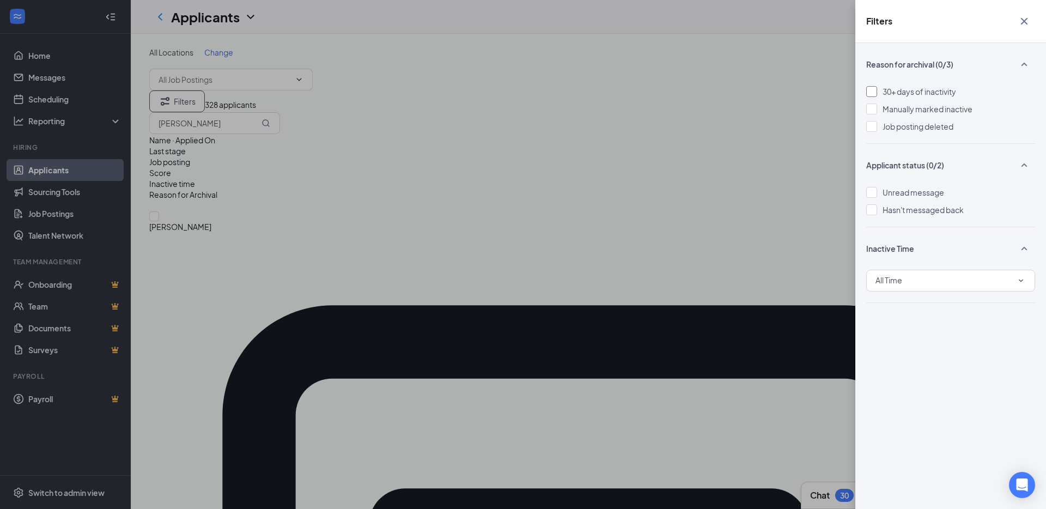
click at [913, 91] on span "30+ days of inactivity" at bounding box center [919, 92] width 74 height 10
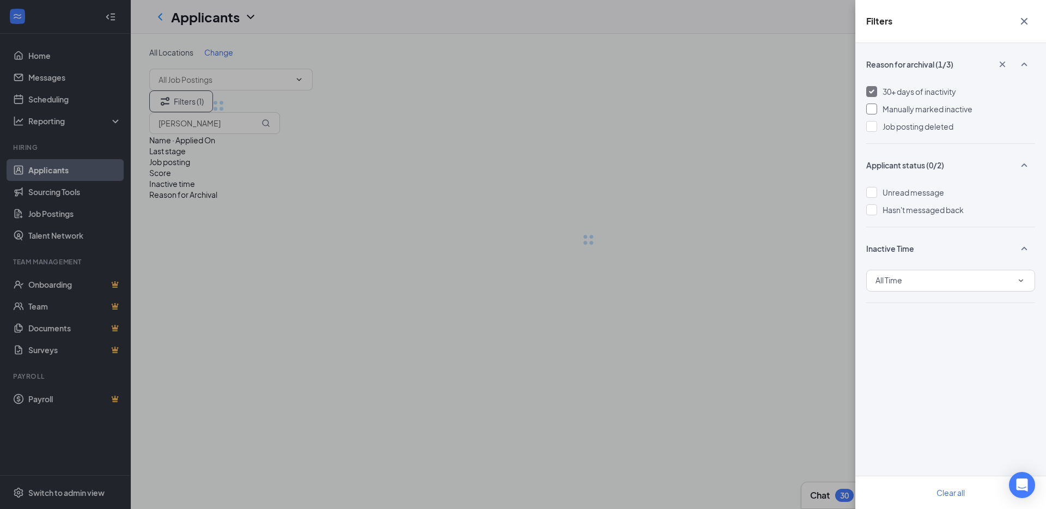
click at [875, 110] on div at bounding box center [871, 108] width 11 height 11
click at [300, 191] on div "Filters Reason for archival (2/3) 30+ days of inactivity Manually marked inacti…" at bounding box center [523, 254] width 1046 height 509
click at [1022, 23] on icon "Cross" at bounding box center [1023, 21] width 13 height 13
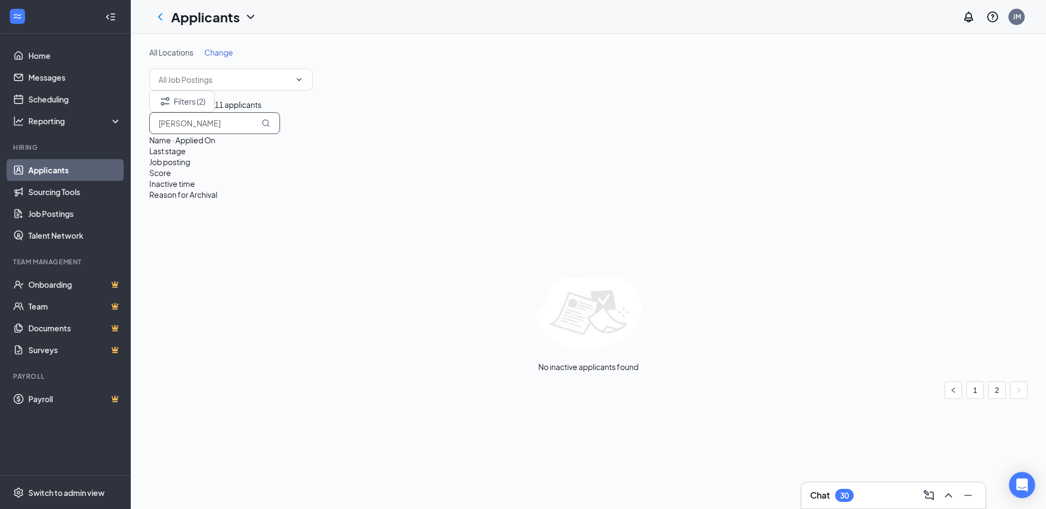
click at [280, 132] on input "[PERSON_NAME]" at bounding box center [214, 123] width 131 height 22
type input "alexa"
click at [222, 54] on span "Change" at bounding box center [218, 52] width 29 height 10
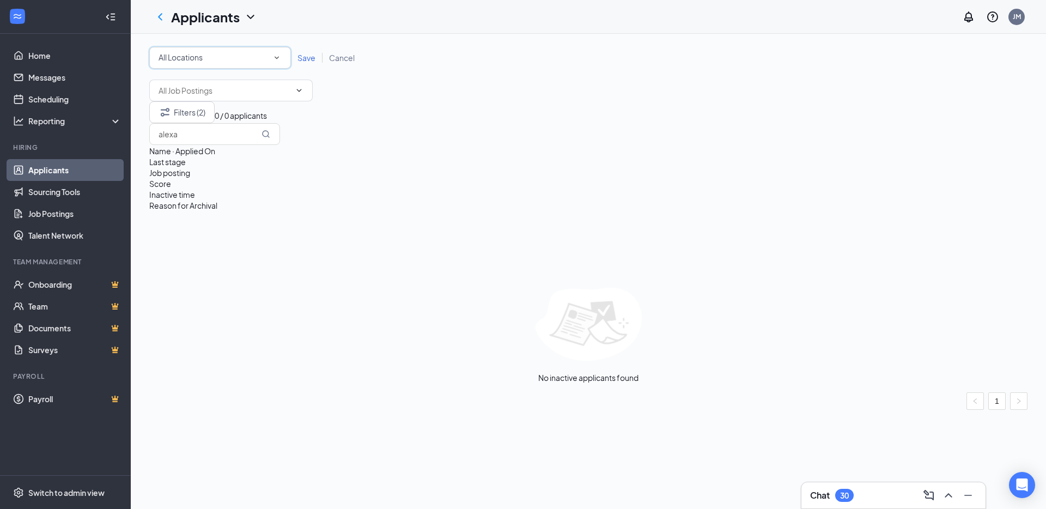
click at [284, 60] on div "All Locations All Locations" at bounding box center [220, 58] width 142 height 22
click at [251, 84] on div "All Locations" at bounding box center [220, 81] width 133 height 13
click at [306, 59] on span "Save" at bounding box center [306, 58] width 18 height 10
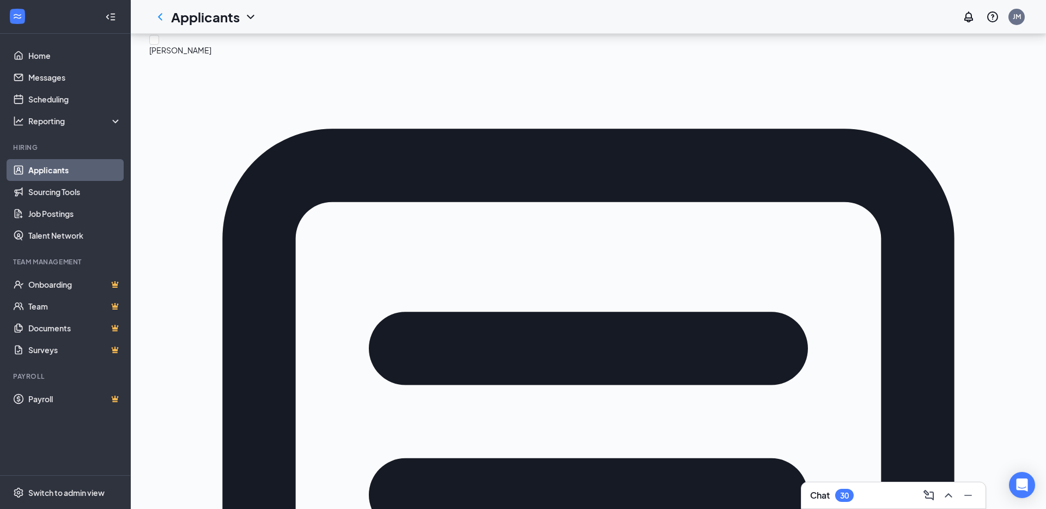
scroll to position [181, 0]
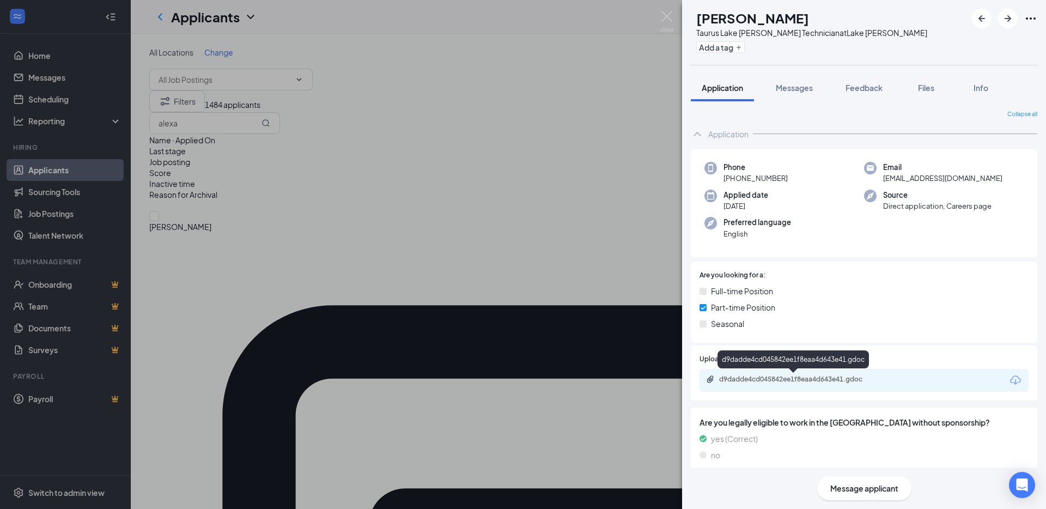
click at [809, 380] on div "d9dadde4cd045842ee1f8eaa4d643e41.gdoc" at bounding box center [795, 379] width 152 height 9
click at [842, 294] on div "Full-time Position" at bounding box center [863, 291] width 329 height 12
click at [798, 87] on span "Messages" at bounding box center [794, 88] width 37 height 10
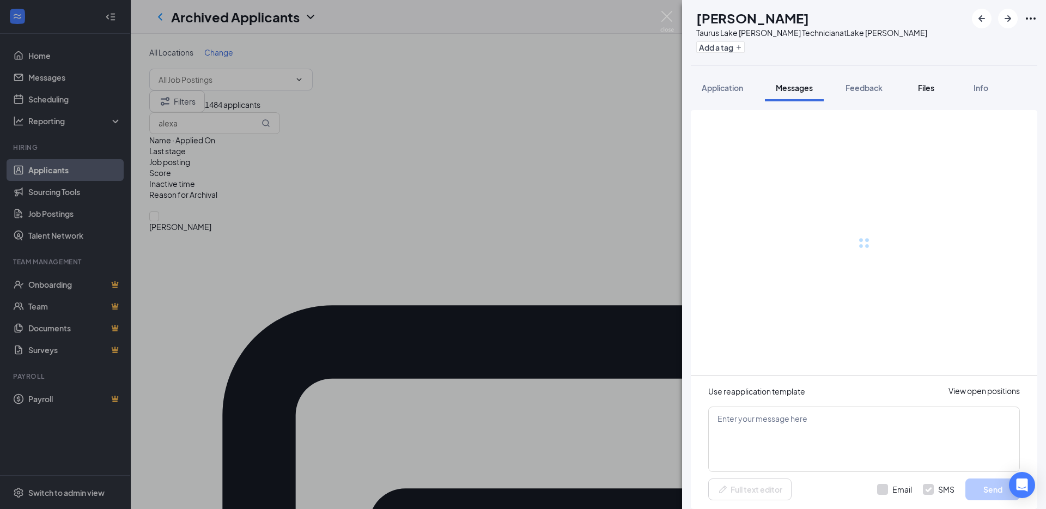
click at [923, 84] on span "Files" at bounding box center [926, 88] width 16 height 10
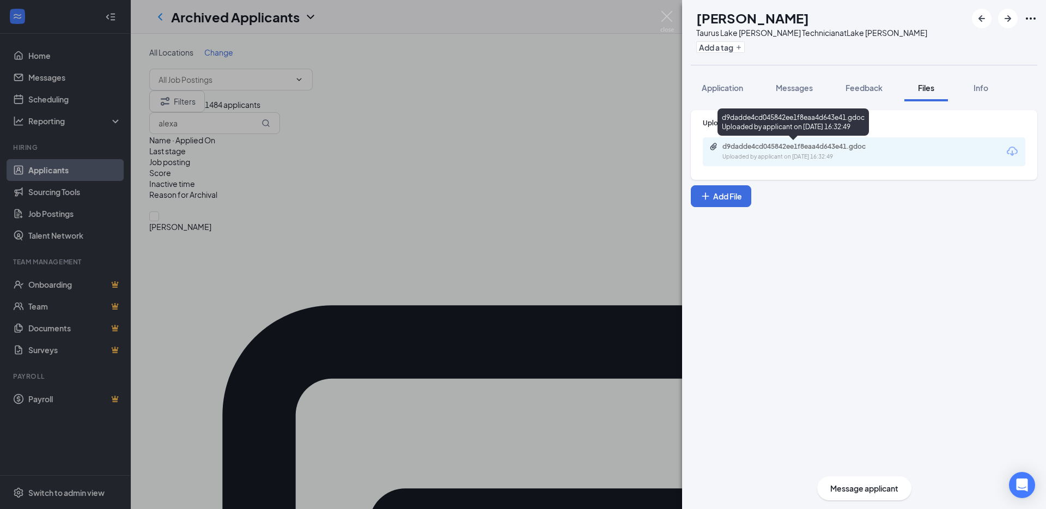
click at [712, 145] on icon "Paperclip" at bounding box center [713, 146] width 9 height 9
click at [730, 89] on span "Application" at bounding box center [721, 88] width 41 height 10
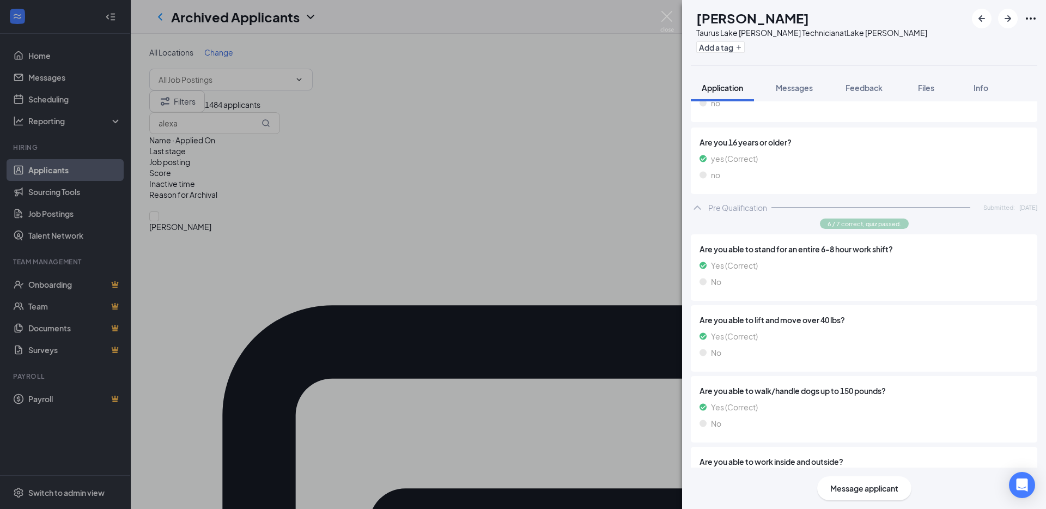
scroll to position [360, 0]
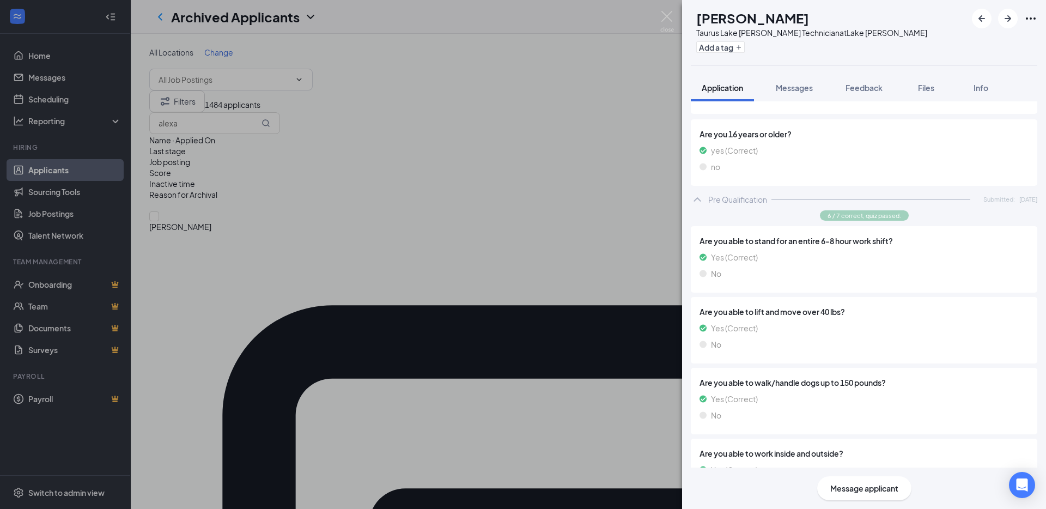
click at [654, 18] on div "AD [PERSON_NAME] Taurus Lake [PERSON_NAME] Technician at [GEOGRAPHIC_DATA][PERS…" at bounding box center [523, 254] width 1046 height 509
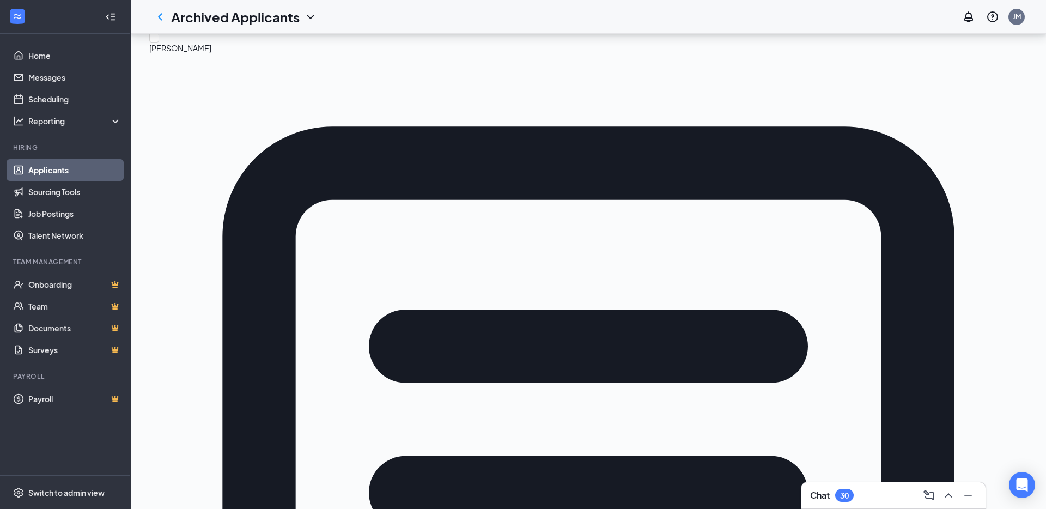
scroll to position [181, 0]
